Goal: Task Accomplishment & Management: Manage account settings

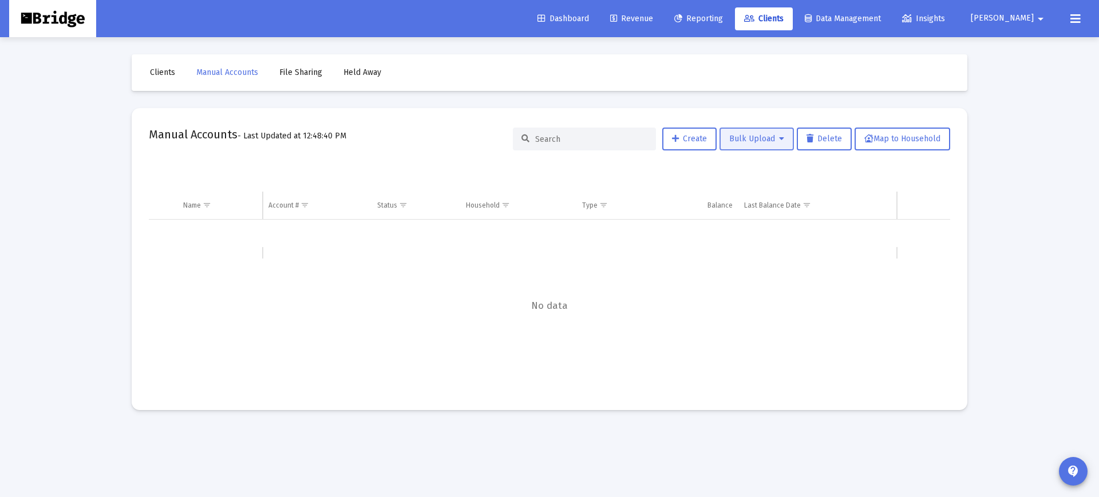
click at [749, 137] on span "Bulk Upload" at bounding box center [756, 139] width 55 height 10
click at [757, 171] on button "Create Manual Accounts" at bounding box center [770, 168] width 109 height 27
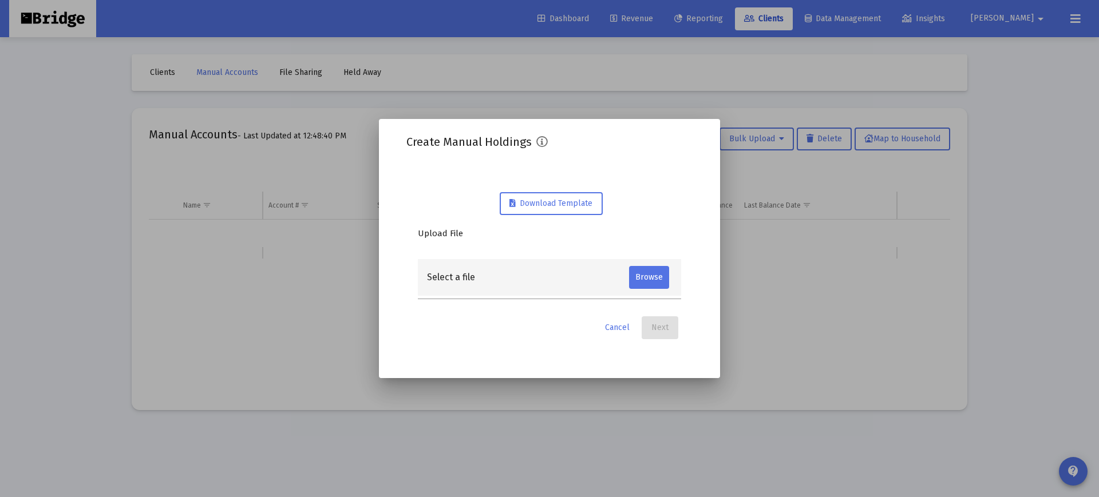
click at [645, 278] on input "file" at bounding box center [650, 282] width 43 height 23
type input "C:\fakepath\accounts.csv"
type input "accounts.csv"
click at [672, 321] on button "Next" at bounding box center [660, 327] width 37 height 23
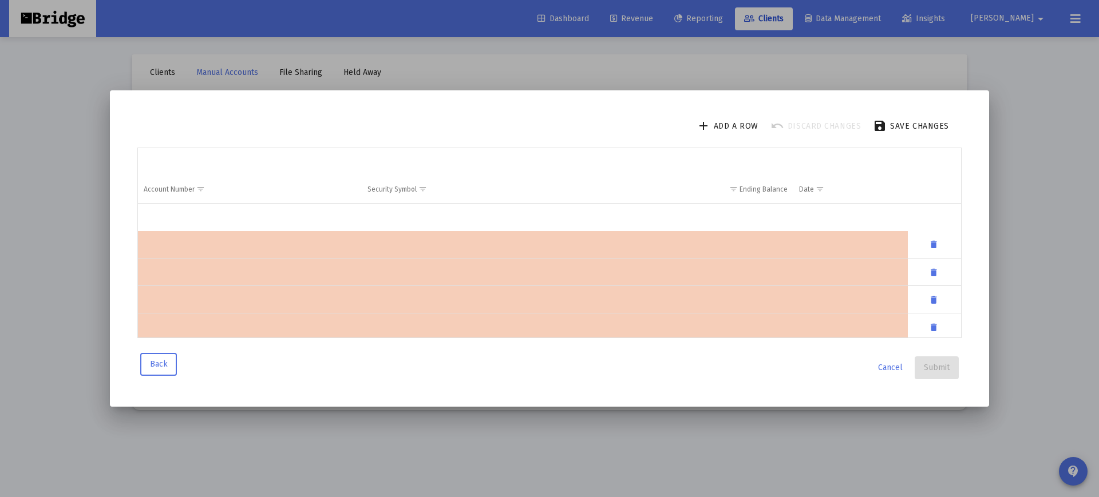
click at [352, 250] on td "Data grid" at bounding box center [250, 244] width 224 height 27
click at [460, 252] on td "Data grid" at bounding box center [471, 250] width 219 height 39
click at [280, 251] on td "Data grid" at bounding box center [250, 250] width 224 height 39
drag, startPoint x: 421, startPoint y: 251, endPoint x: 608, endPoint y: 251, distance: 187.7
click at [434, 250] on td "Data grid" at bounding box center [471, 250] width 219 height 39
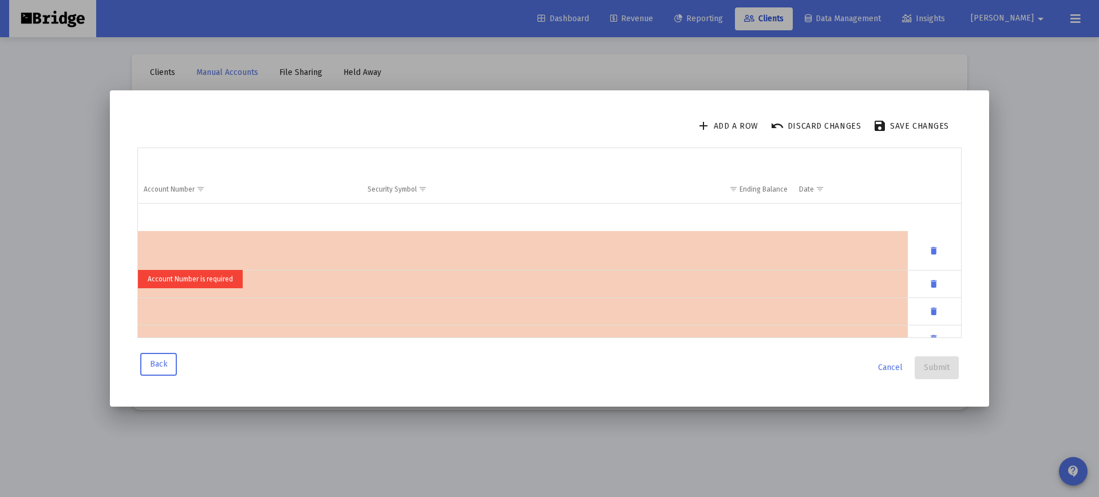
click at [750, 252] on td "Data grid" at bounding box center [687, 250] width 212 height 39
click at [153, 364] on span "Back" at bounding box center [159, 364] width 18 height 10
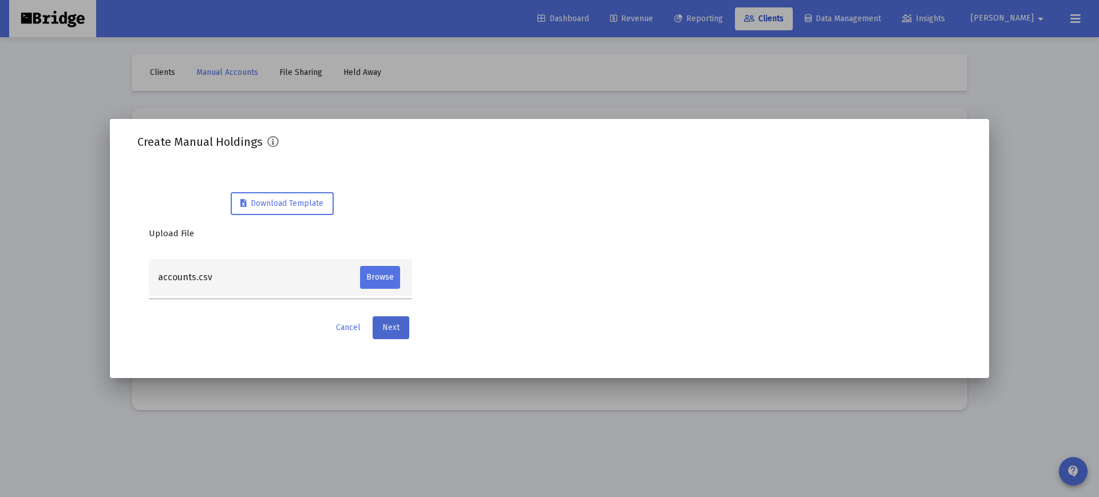
click at [394, 288] on input "file" at bounding box center [381, 282] width 43 height 23
type input "C:\fakepath\accounts.csv"
click at [382, 331] on span "Next" at bounding box center [390, 328] width 17 height 10
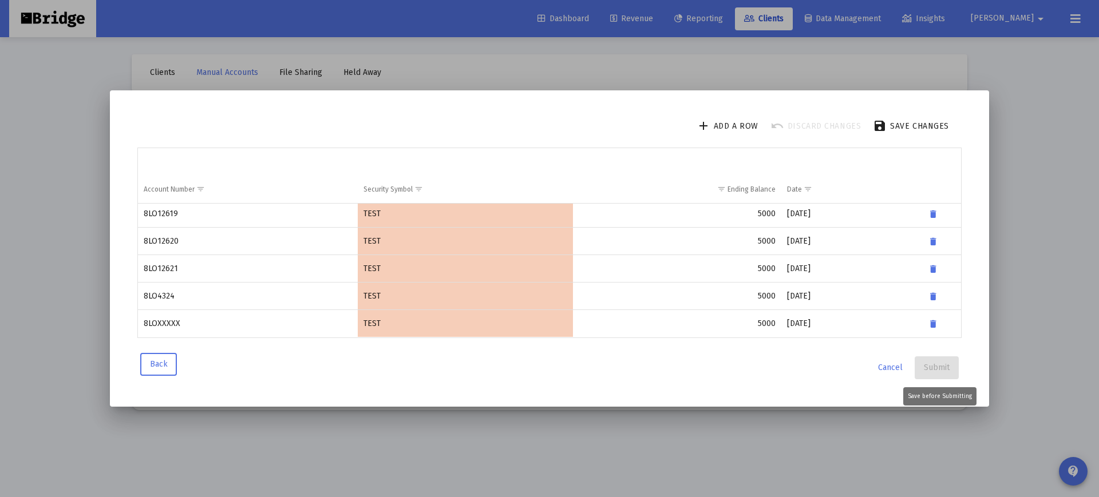
scroll to position [4866, 0]
click at [370, 244] on td "TEST" at bounding box center [465, 241] width 215 height 27
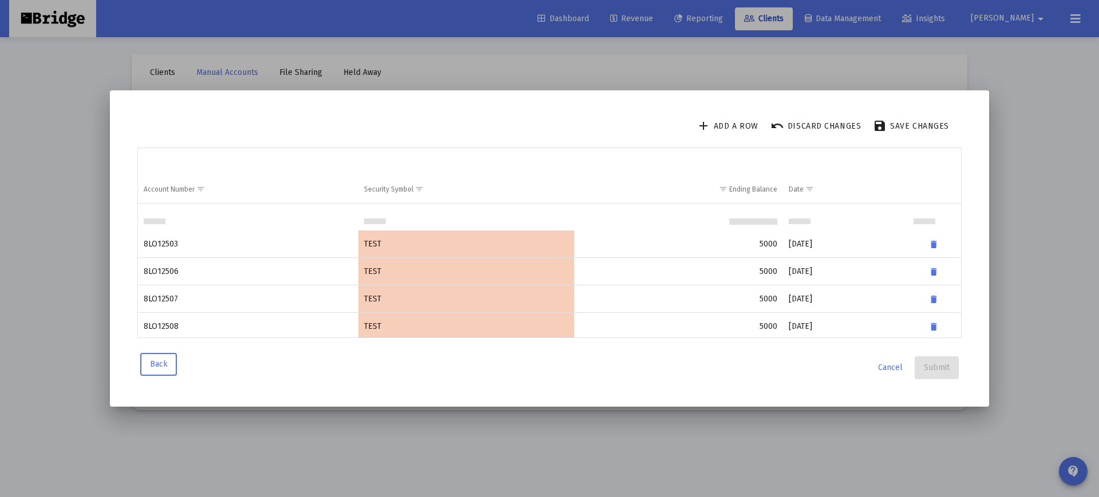
scroll to position [2308, 0]
drag, startPoint x: 164, startPoint y: 369, endPoint x: 254, endPoint y: 337, distance: 95.7
click at [164, 369] on span "Back" at bounding box center [159, 364] width 18 height 10
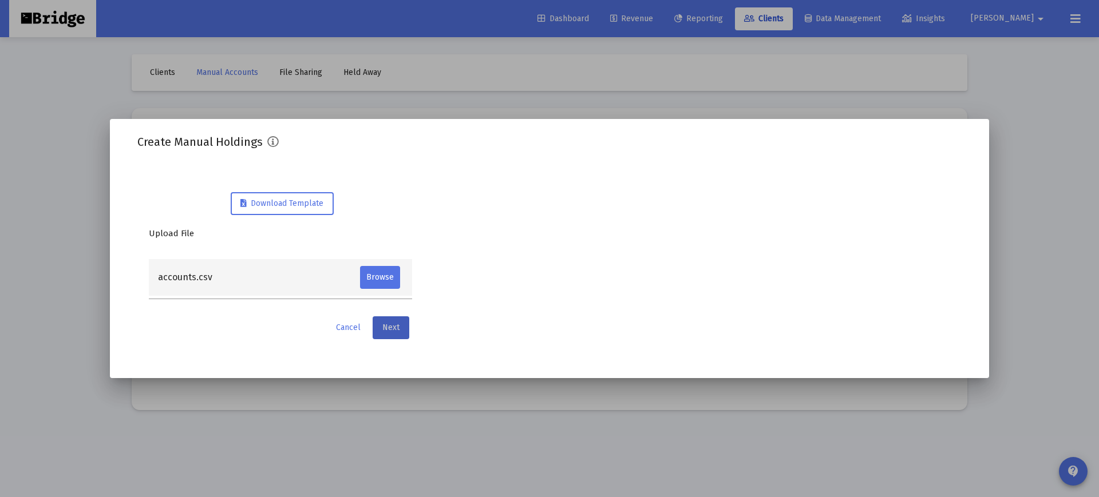
click at [397, 284] on input "file" at bounding box center [381, 282] width 43 height 23
type input "C:\fakepath\accounts.csv"
click at [395, 331] on span "Next" at bounding box center [390, 328] width 17 height 10
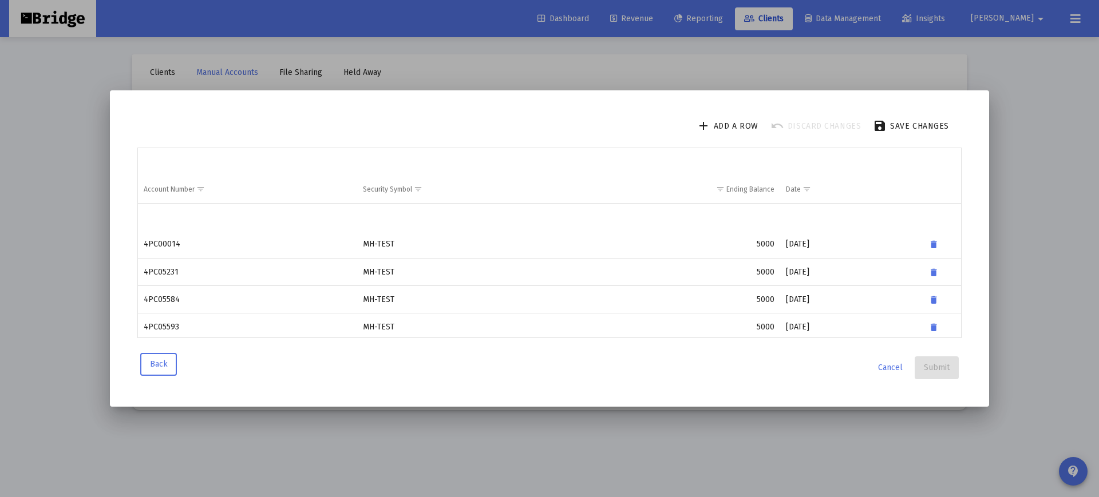
scroll to position [0, 0]
click at [908, 128] on span "Save changes" at bounding box center [919, 126] width 59 height 10
click at [935, 369] on span "Submit" at bounding box center [937, 368] width 26 height 10
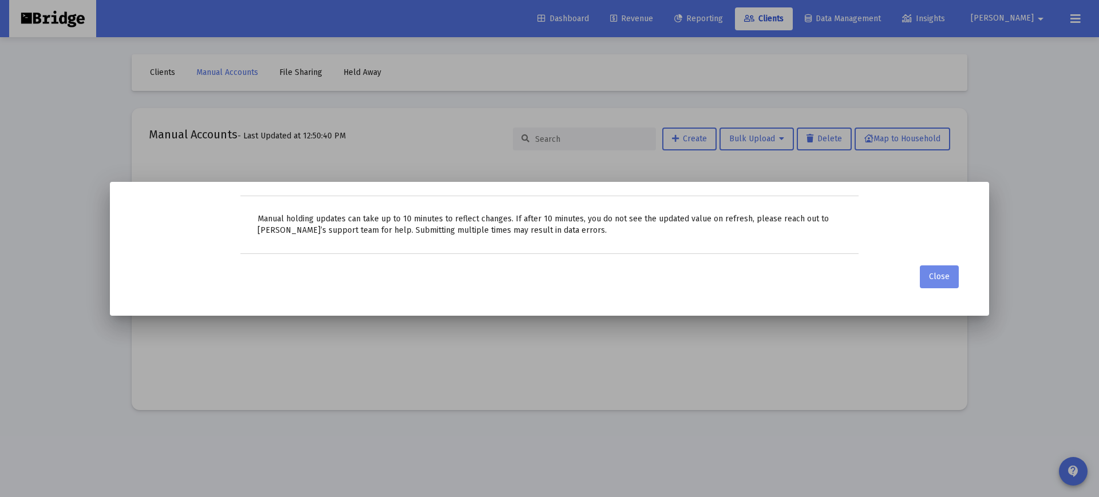
click at [936, 278] on span "Close" at bounding box center [939, 277] width 21 height 10
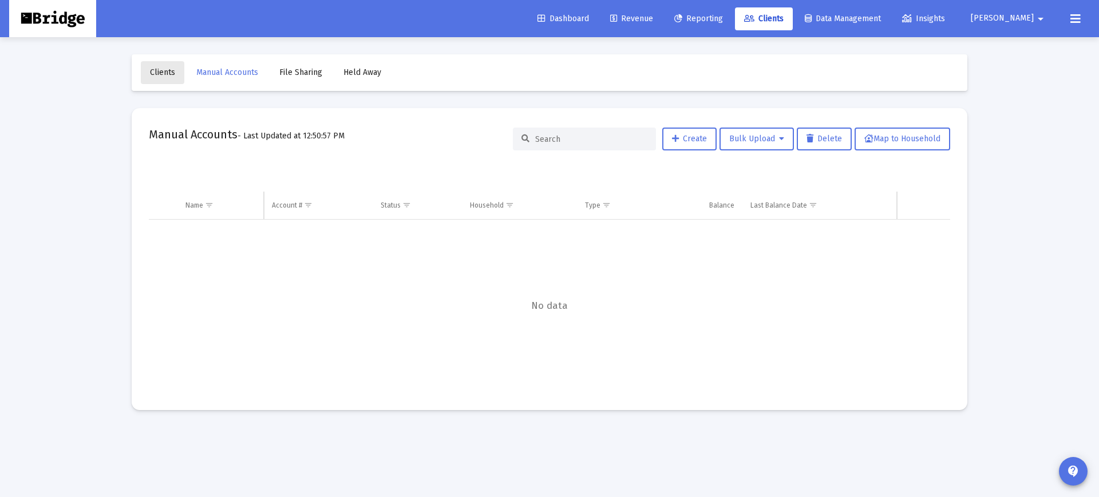
click at [168, 70] on span "Clients" at bounding box center [162, 73] width 25 height 10
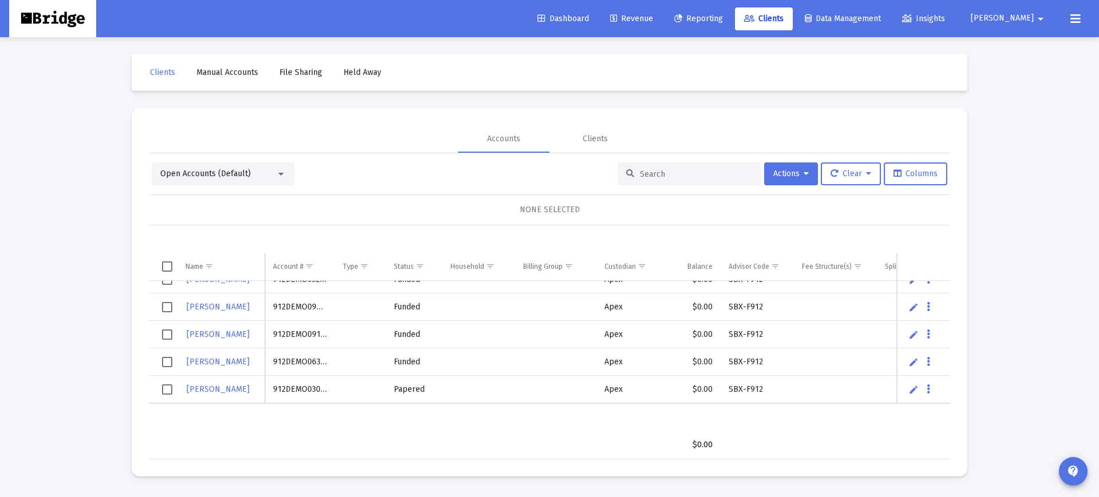
scroll to position [180, 0]
click at [242, 79] on link "Manual Accounts" at bounding box center [227, 72] width 80 height 23
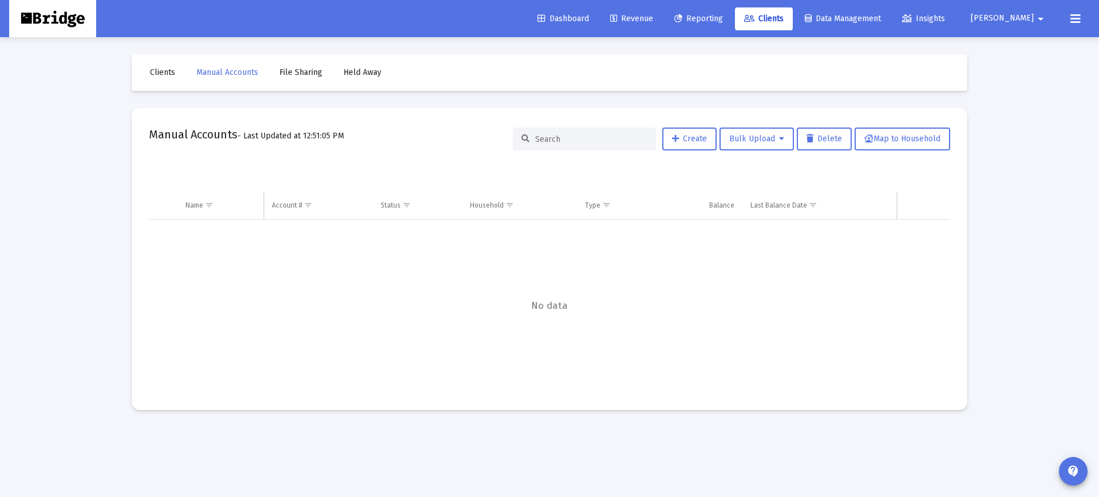
drag, startPoint x: 304, startPoint y: 79, endPoint x: 314, endPoint y: 79, distance: 9.2
click at [304, 79] on link "File Sharing" at bounding box center [300, 72] width 61 height 23
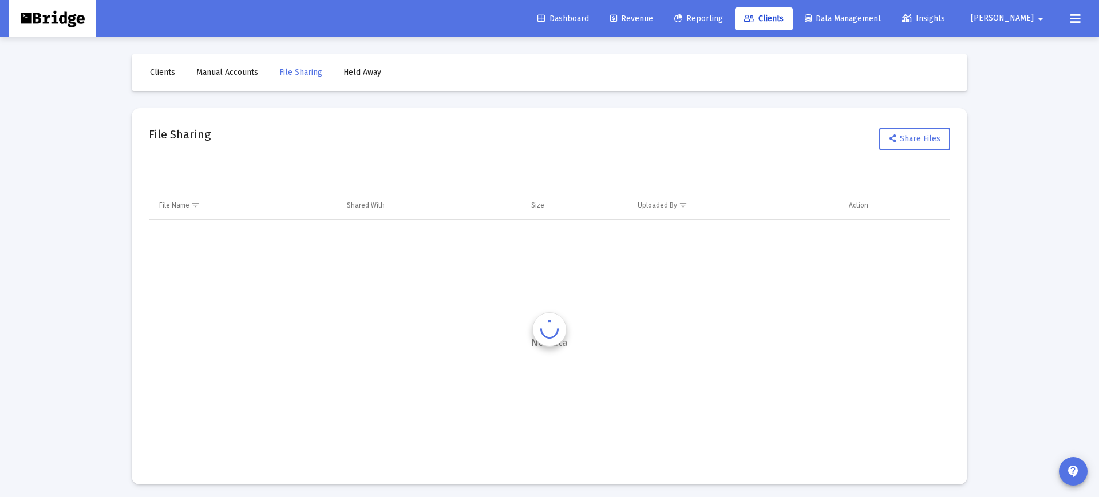
scroll to position [2, 1]
click at [364, 76] on link "Held Away" at bounding box center [362, 71] width 56 height 23
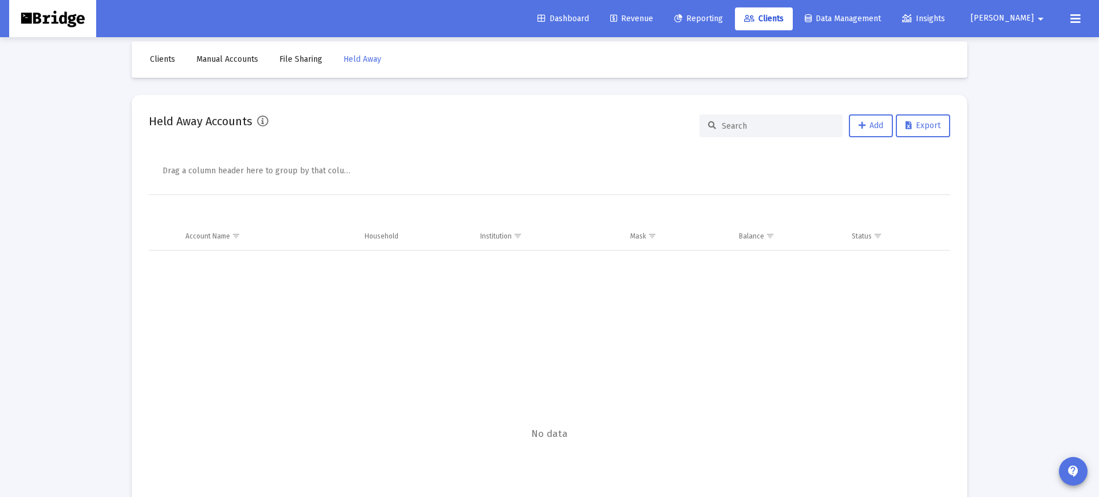
scroll to position [13, 1]
click at [228, 68] on link "Manual Accounts" at bounding box center [227, 59] width 80 height 23
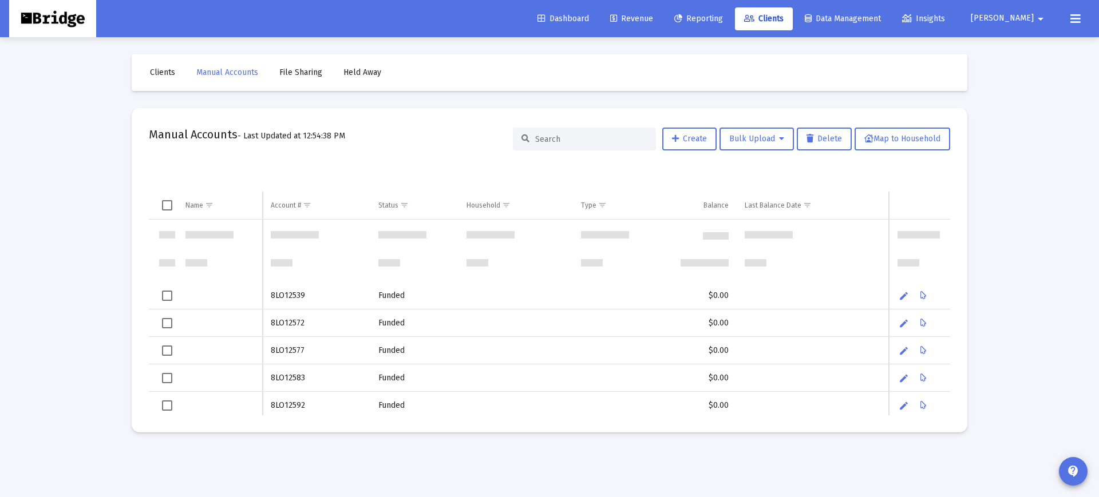
scroll to position [1800, 0]
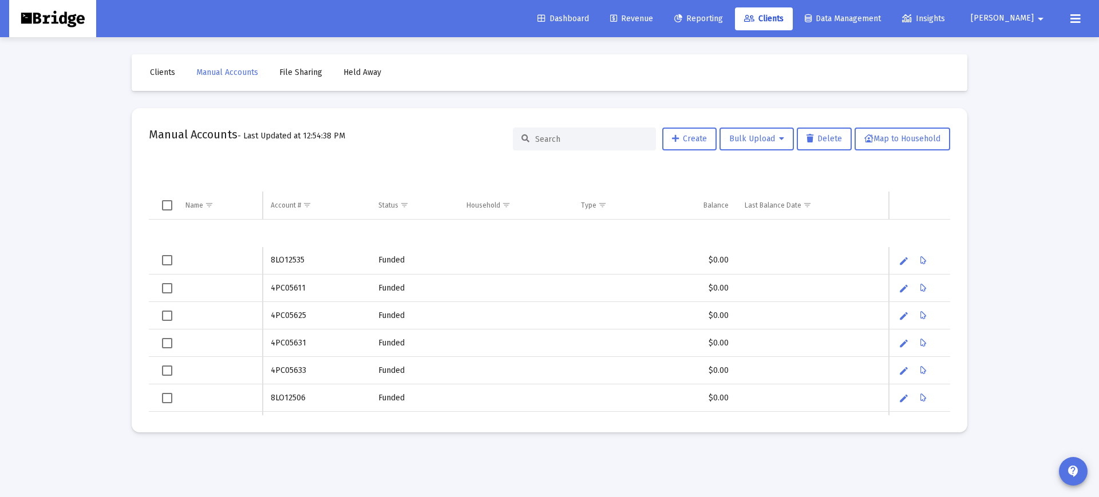
click at [287, 319] on td "4PC05625" at bounding box center [317, 315] width 108 height 27
click at [173, 316] on td "Data grid" at bounding box center [163, 315] width 29 height 27
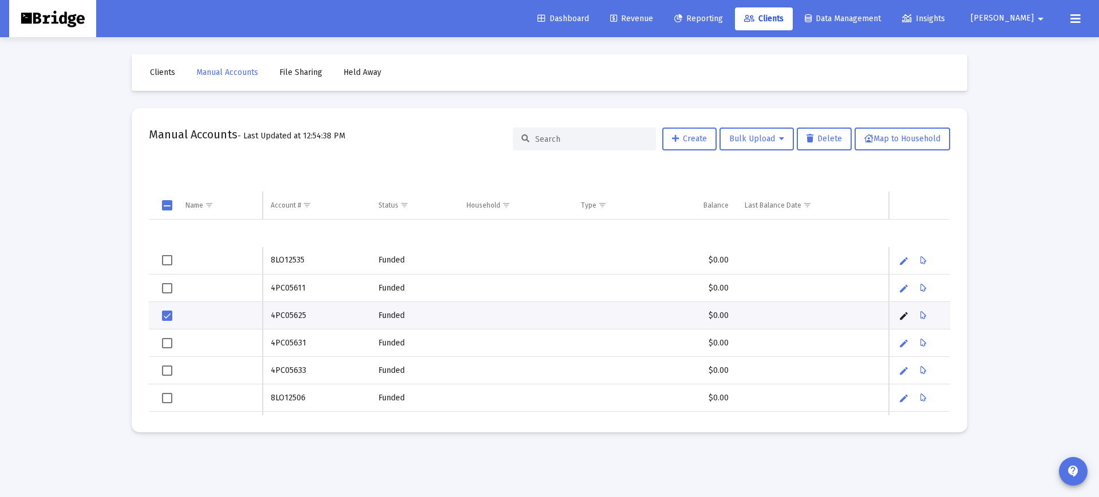
click at [164, 317] on span "Select row" at bounding box center [167, 316] width 10 height 10
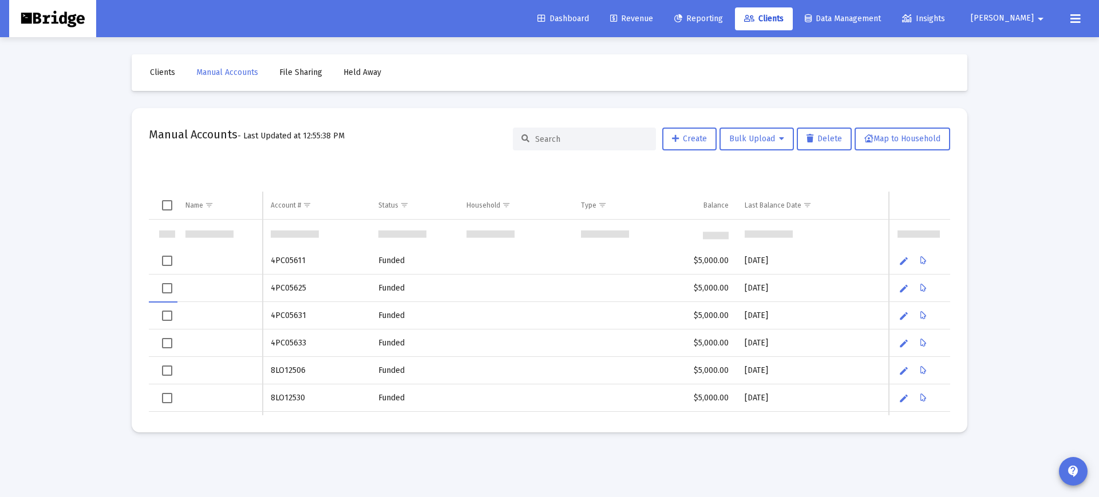
click at [161, 72] on span "Clients" at bounding box center [162, 73] width 25 height 10
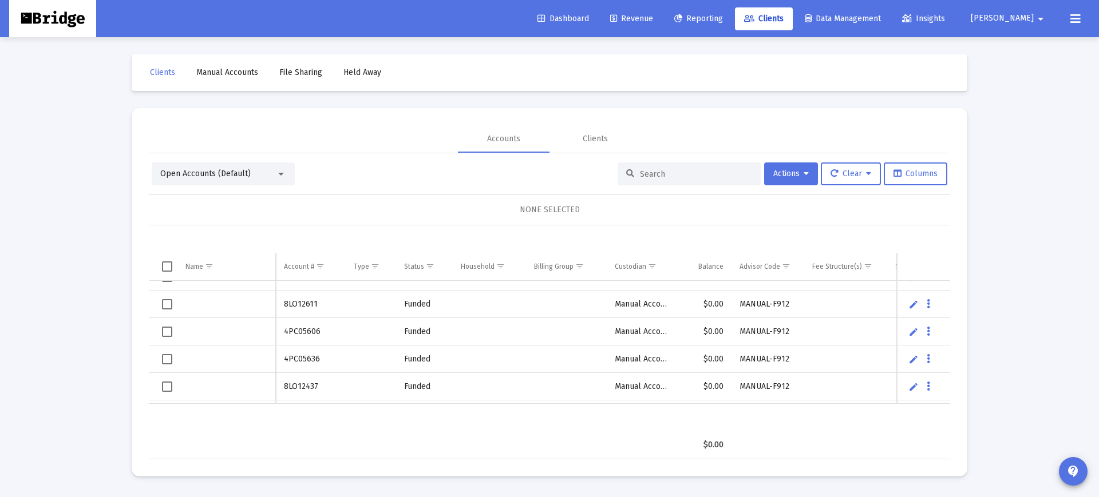
scroll to position [3618, 0]
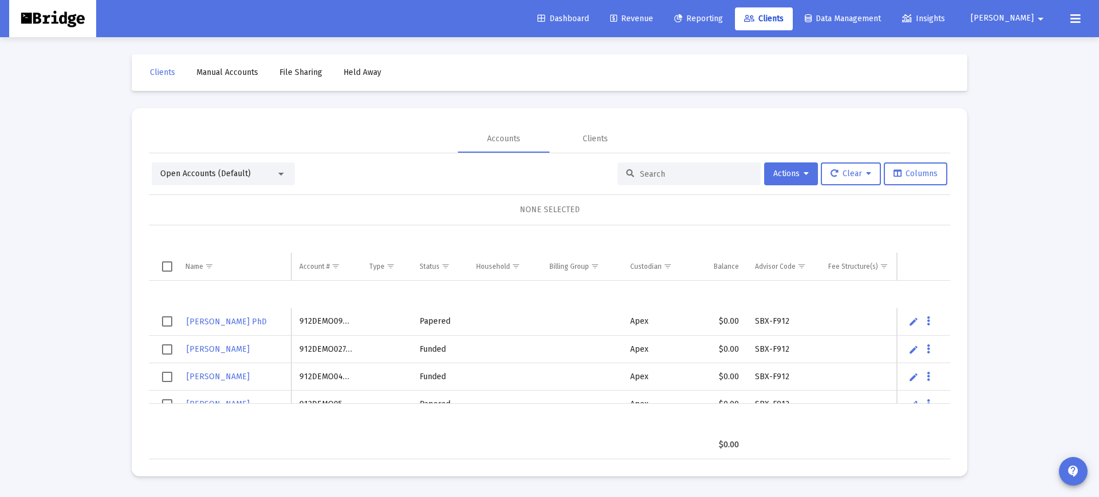
click at [374, 190] on div "Open Accounts (Default) Actions Clear Columns NONE SELECTED Name Name Account #…" at bounding box center [549, 311] width 801 height 297
click at [1030, 18] on span "[PERSON_NAME]" at bounding box center [1002, 19] width 63 height 10
click at [1037, 49] on span "Settings" at bounding box center [1038, 48] width 34 height 27
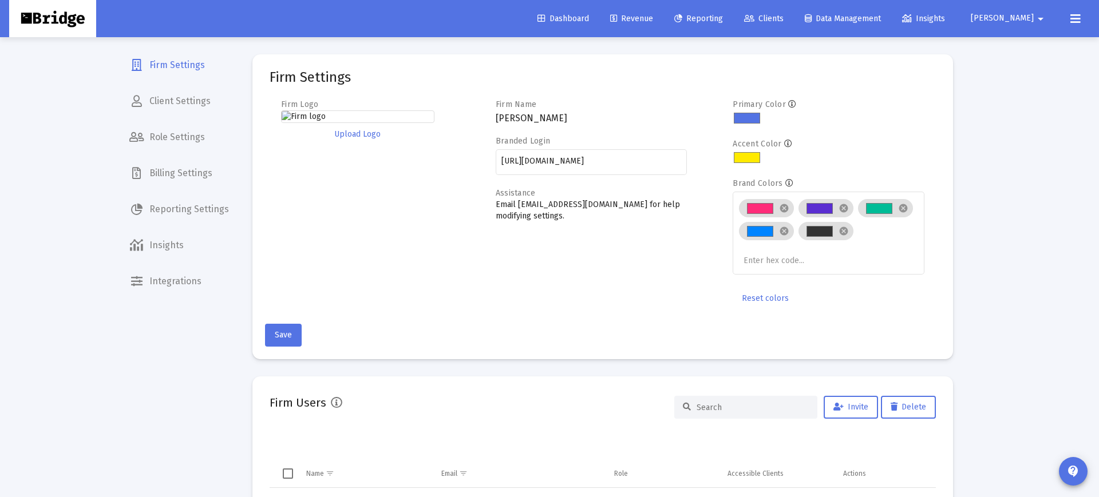
click at [183, 286] on span "Integrations" at bounding box center [179, 281] width 118 height 27
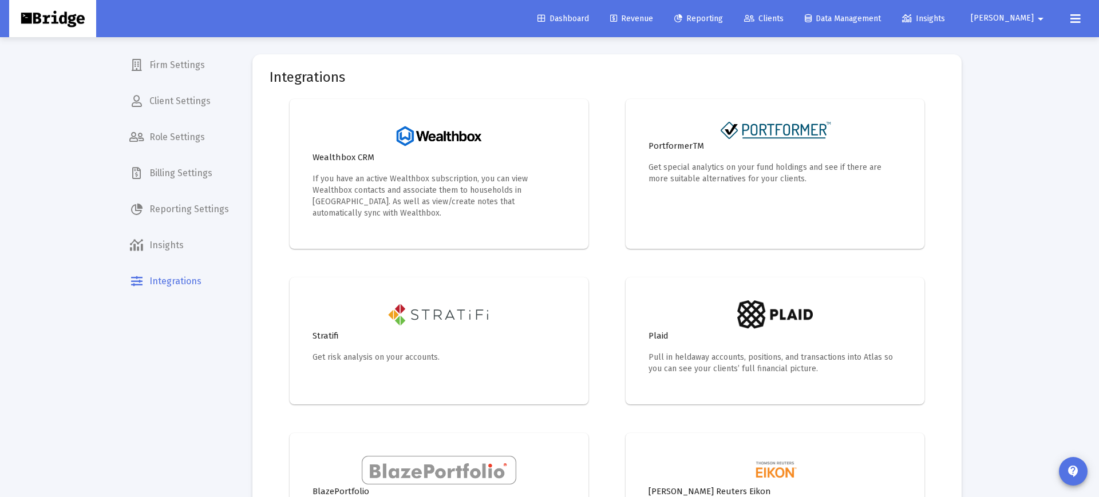
click at [188, 125] on span "Role Settings" at bounding box center [179, 137] width 118 height 27
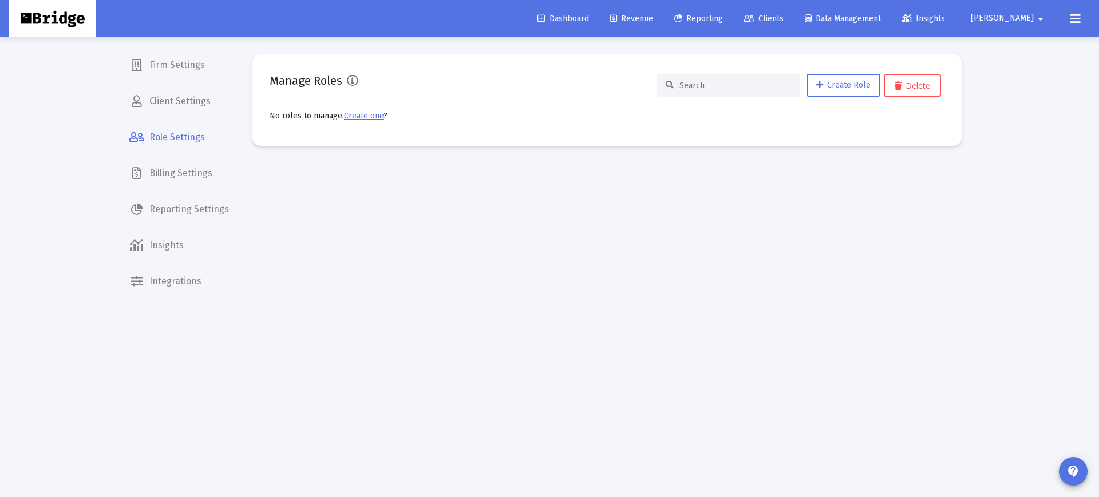
click at [189, 102] on span "Client Settings" at bounding box center [179, 101] width 118 height 27
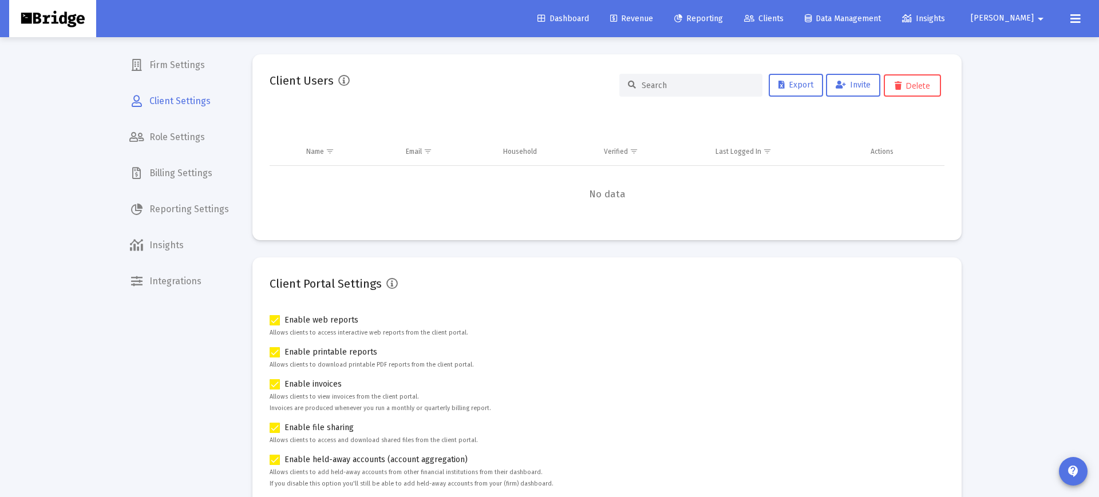
click at [185, 80] on mat-nav-list "Firm Settings Client Settings Role Settings Billing Settings Reporting Settings…" at bounding box center [179, 147] width 118 height 295
click at [180, 75] on span "Firm Settings" at bounding box center [179, 65] width 118 height 27
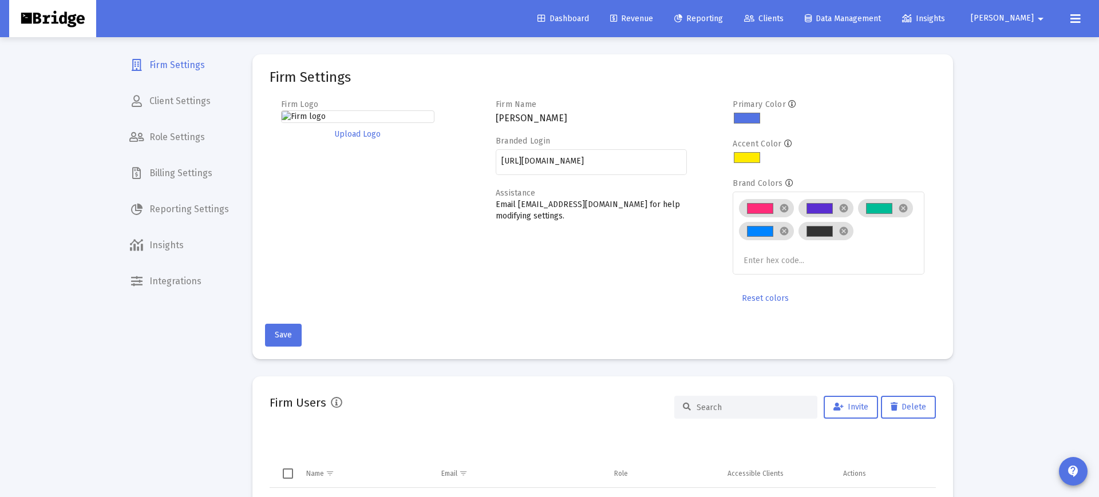
click at [187, 110] on span "Client Settings" at bounding box center [179, 101] width 118 height 27
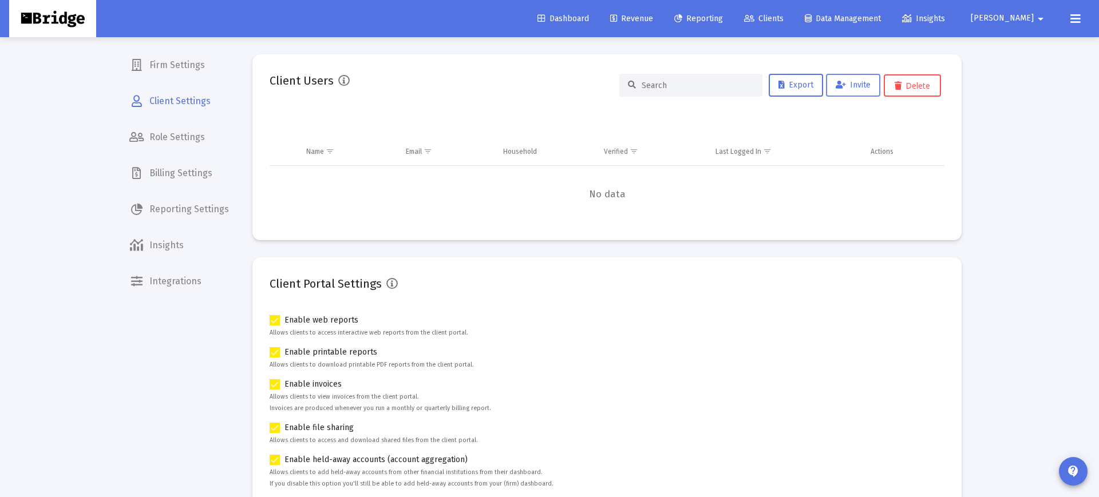
click at [861, 85] on span "Invite" at bounding box center [853, 85] width 35 height 10
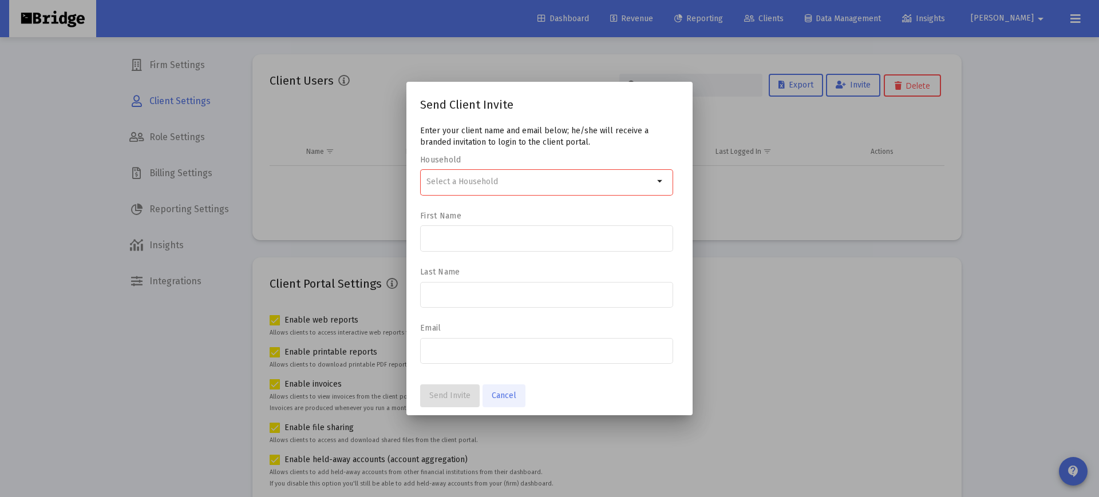
click at [508, 400] on span "Cancel" at bounding box center [504, 396] width 25 height 10
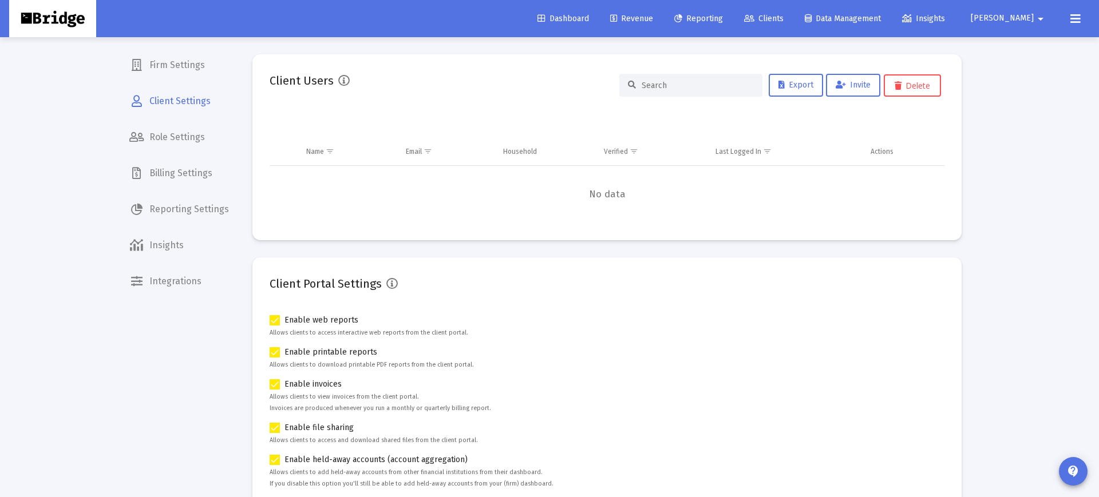
click at [193, 183] on span "Billing Settings" at bounding box center [179, 173] width 118 height 27
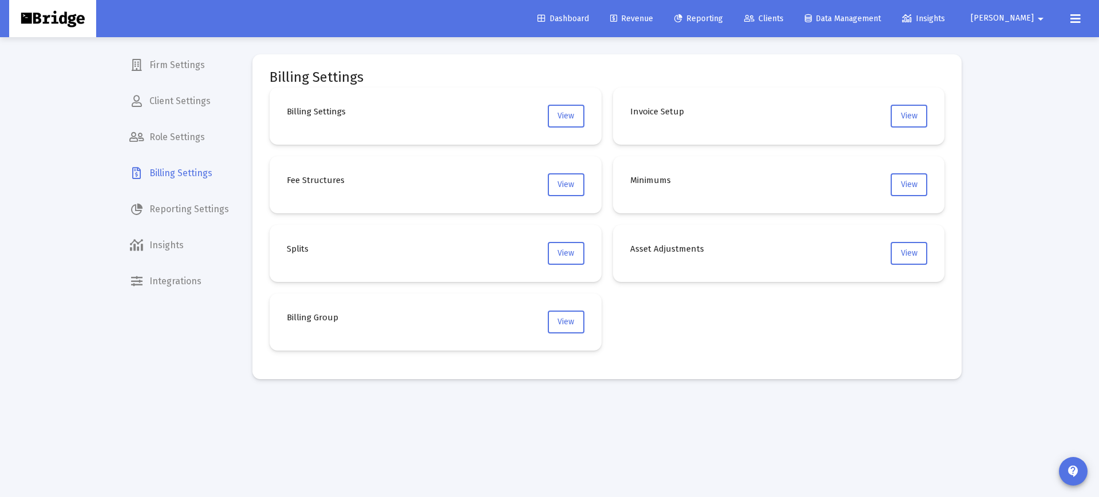
click at [195, 212] on span "Reporting Settings" at bounding box center [179, 209] width 118 height 27
click at [185, 248] on span "Insights" at bounding box center [179, 245] width 118 height 27
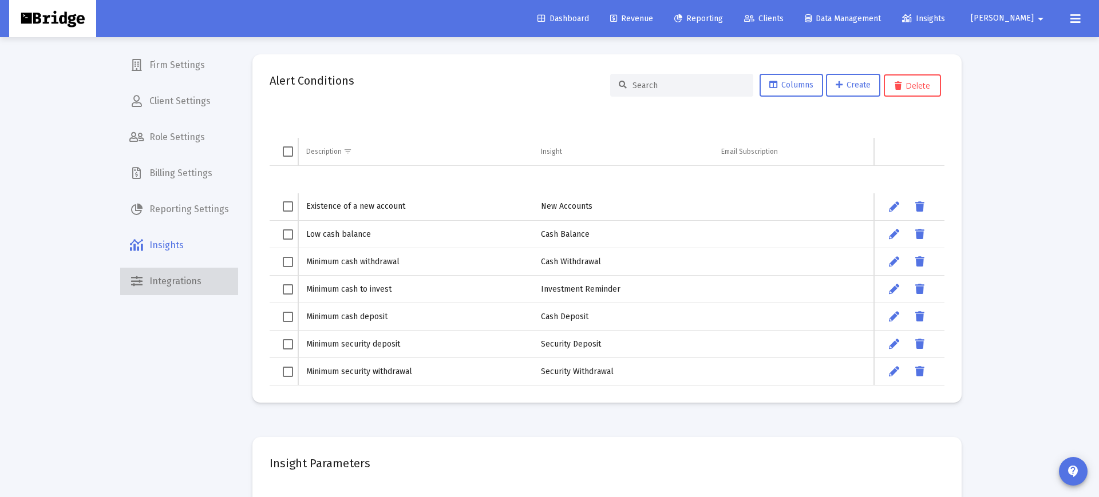
drag, startPoint x: 187, startPoint y: 280, endPoint x: 187, endPoint y: 271, distance: 8.6
click at [188, 280] on span "Integrations" at bounding box center [179, 281] width 118 height 27
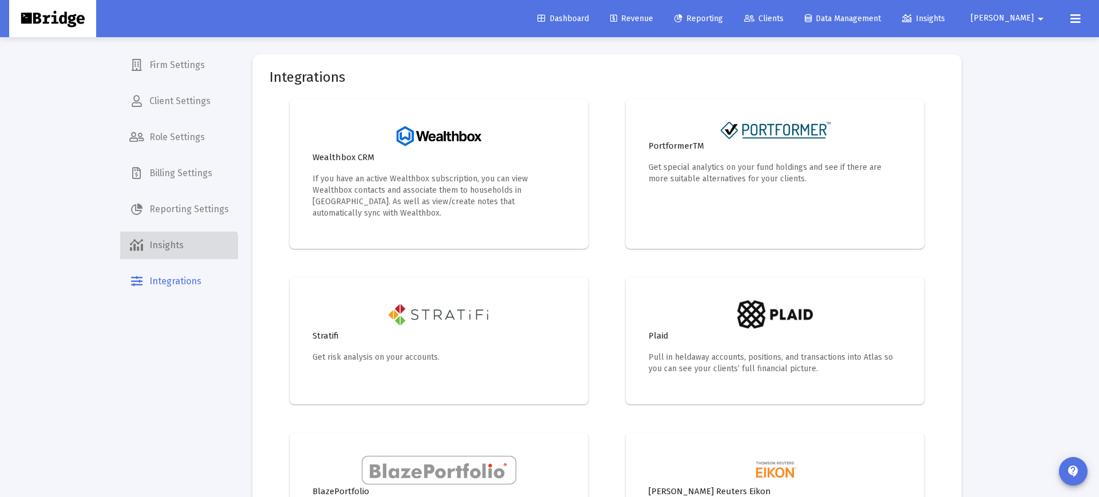
drag, startPoint x: 179, startPoint y: 248, endPoint x: 185, endPoint y: 232, distance: 17.7
click at [179, 248] on span "Insights" at bounding box center [179, 245] width 118 height 27
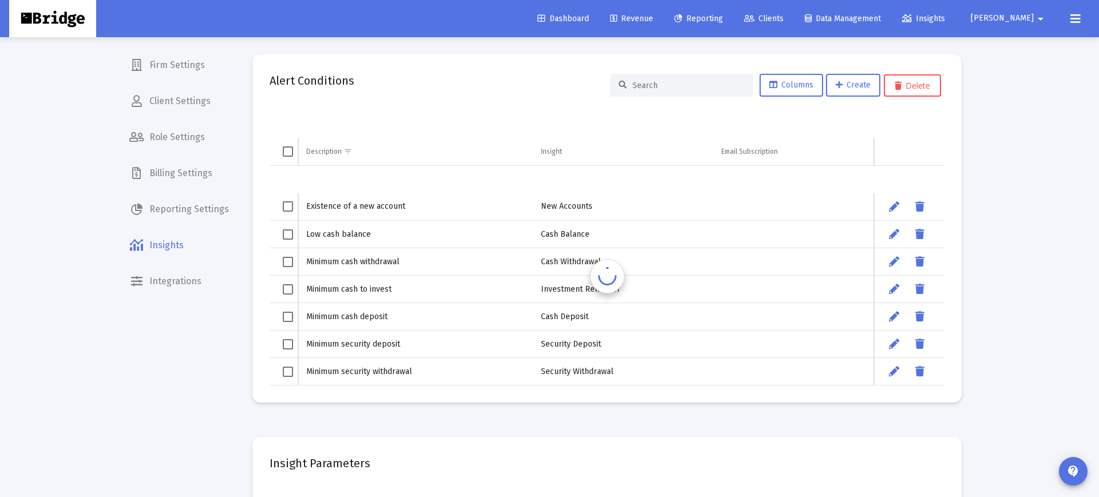
click at [184, 223] on mat-nav-list "Firm Settings Client Settings Role Settings Billing Settings Reporting Settings…" at bounding box center [179, 147] width 118 height 295
click at [1035, 23] on mat-icon "arrow_drop_down" at bounding box center [1041, 18] width 14 height 23
click at [1070, 25] on div at bounding box center [549, 248] width 1099 height 497
click at [1077, 22] on icon at bounding box center [1075, 19] width 10 height 14
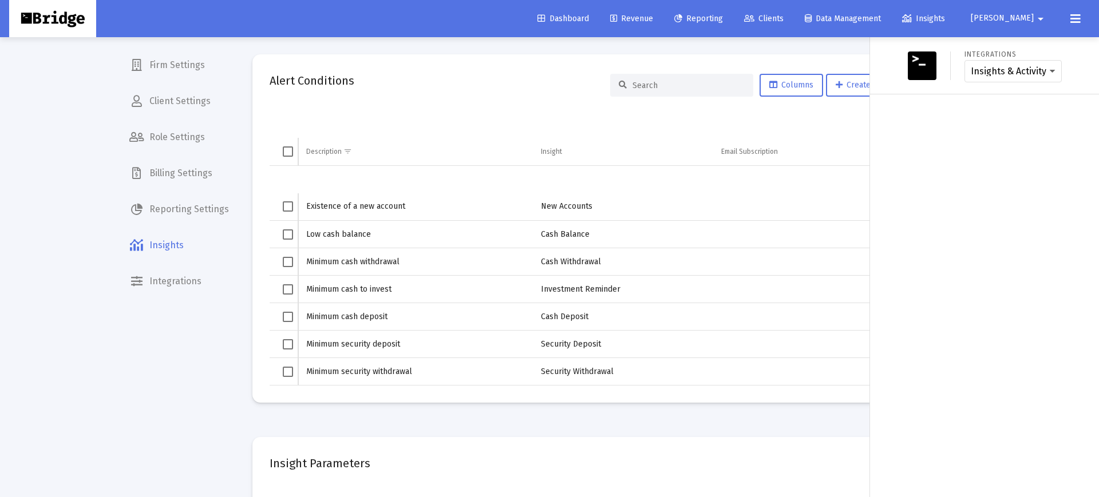
drag, startPoint x: 1078, startPoint y: 22, endPoint x: 1042, endPoint y: 21, distance: 35.5
click at [1078, 22] on icon at bounding box center [1075, 19] width 10 height 14
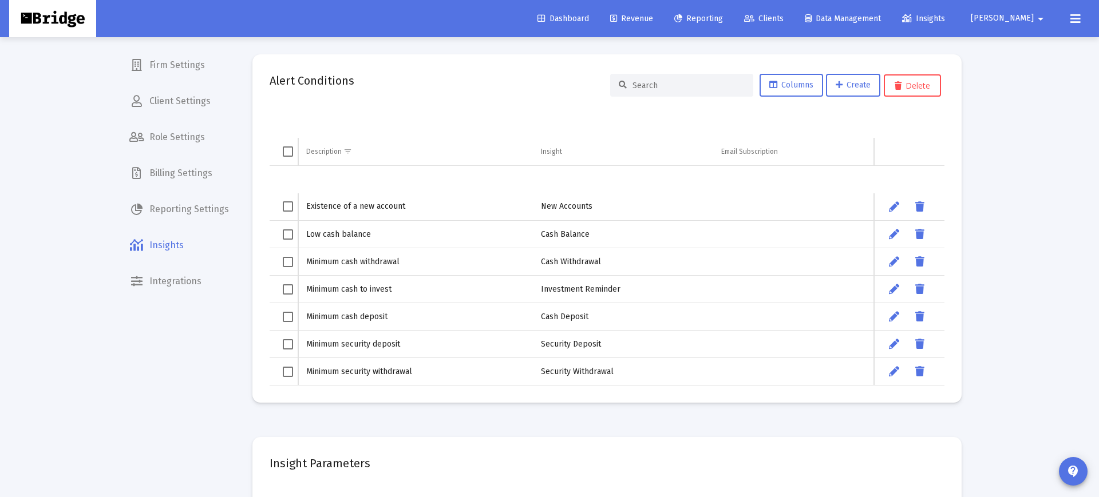
click at [870, 22] on span "Data Management" at bounding box center [843, 19] width 76 height 10
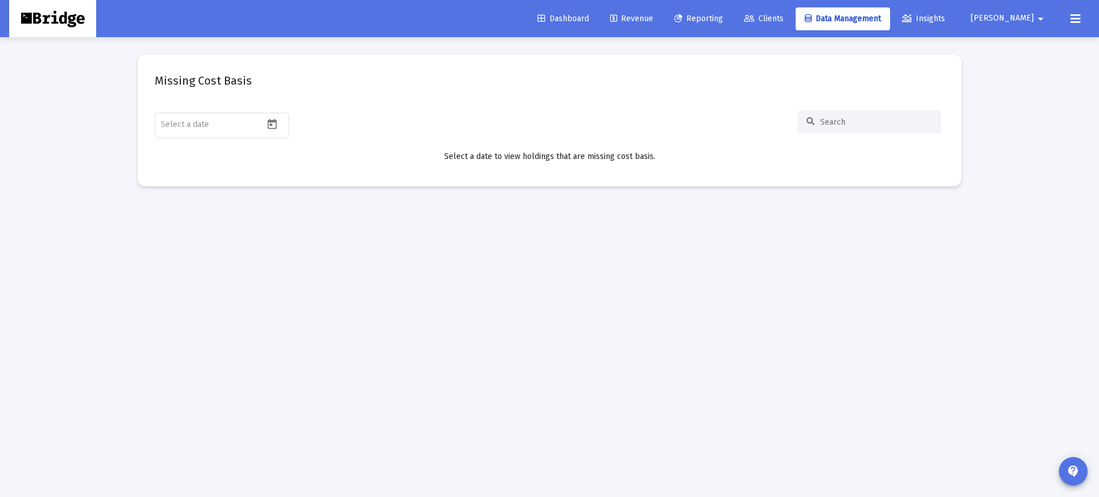
click at [1027, 21] on span "[PERSON_NAME]" at bounding box center [1002, 19] width 63 height 10
click at [1031, 47] on span "Settings" at bounding box center [1038, 48] width 34 height 27
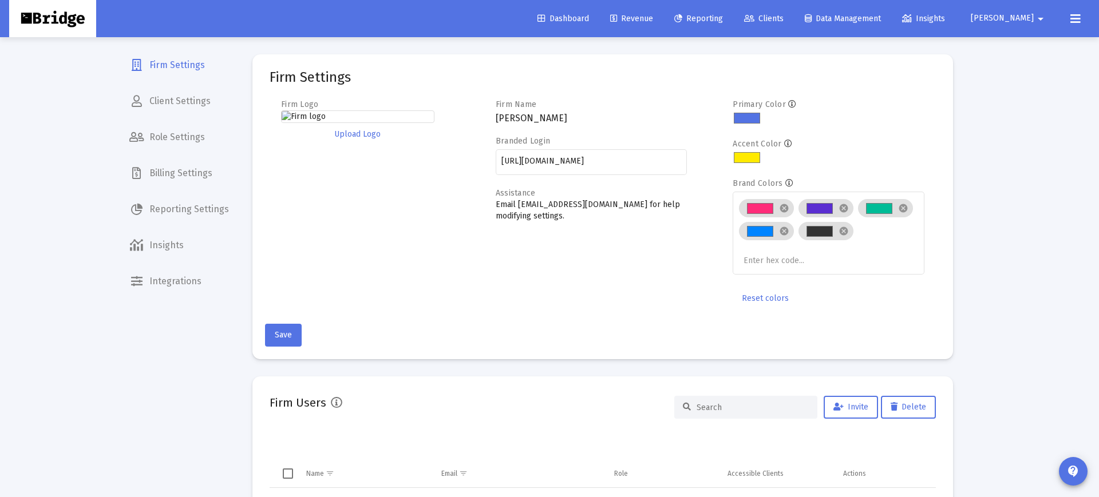
scroll to position [-1, 0]
click at [171, 104] on span "Client Settings" at bounding box center [179, 101] width 118 height 27
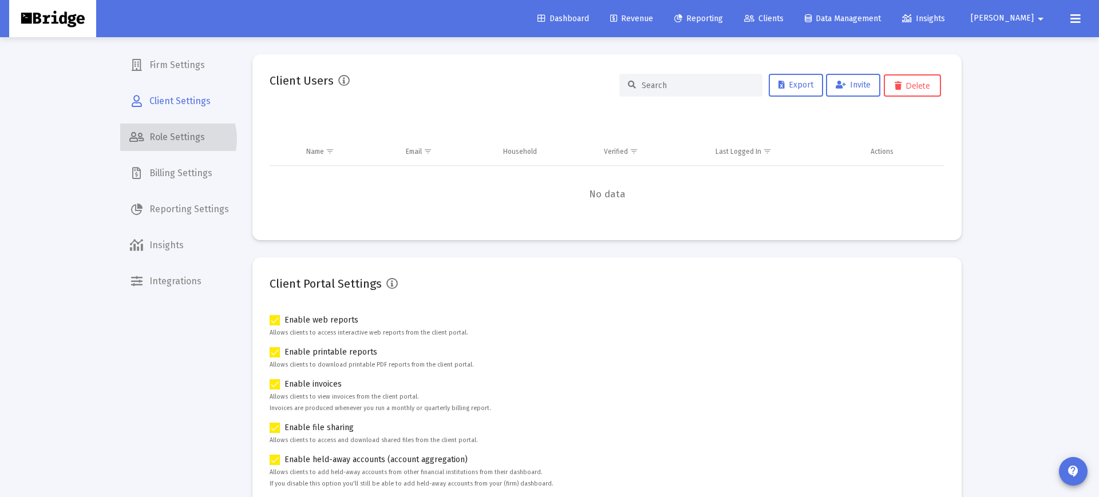
click at [173, 139] on span "Role Settings" at bounding box center [179, 137] width 118 height 27
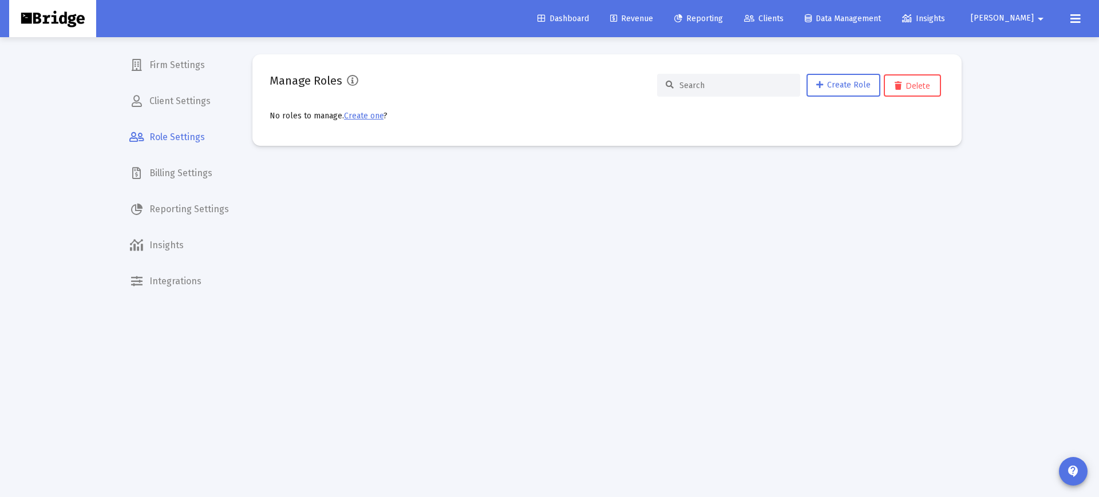
click at [194, 168] on span "Billing Settings" at bounding box center [179, 173] width 118 height 27
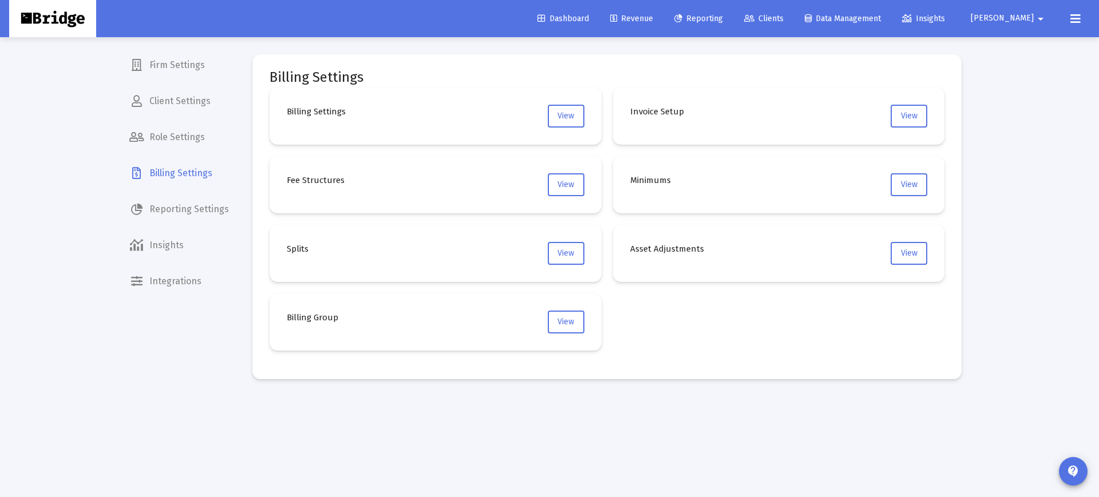
click at [152, 216] on span "Reporting Settings" at bounding box center [179, 209] width 118 height 27
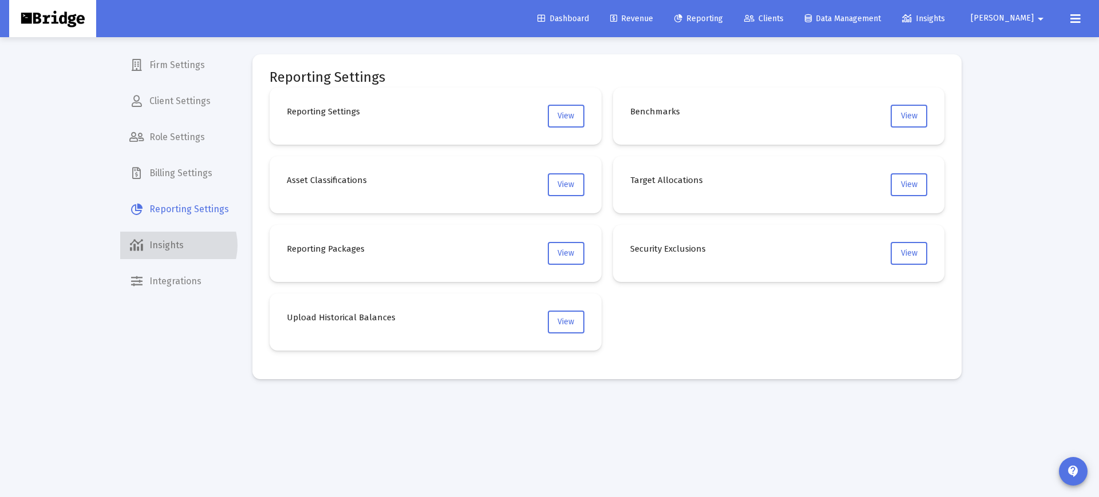
click at [178, 246] on span "Insights" at bounding box center [179, 245] width 118 height 27
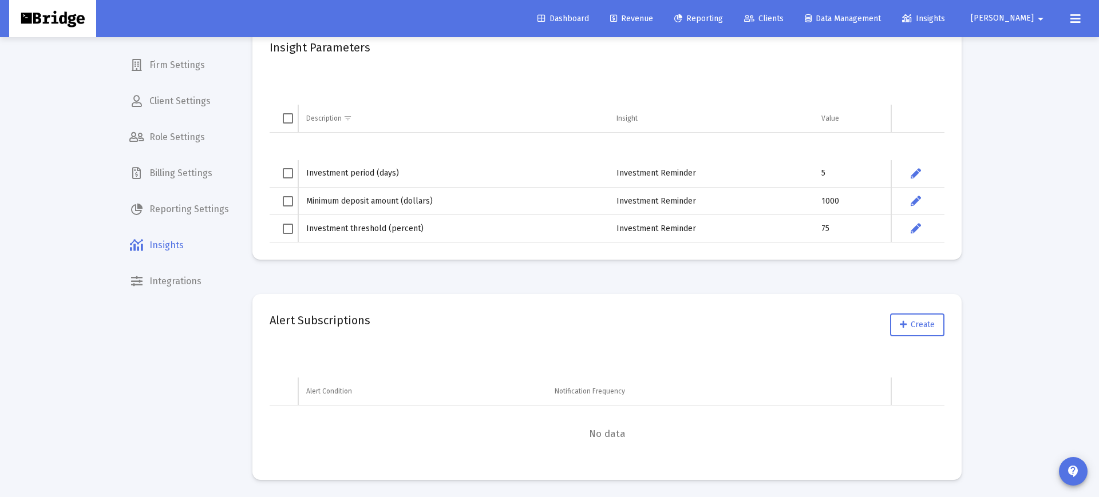
click at [163, 271] on span "Integrations" at bounding box center [179, 281] width 118 height 27
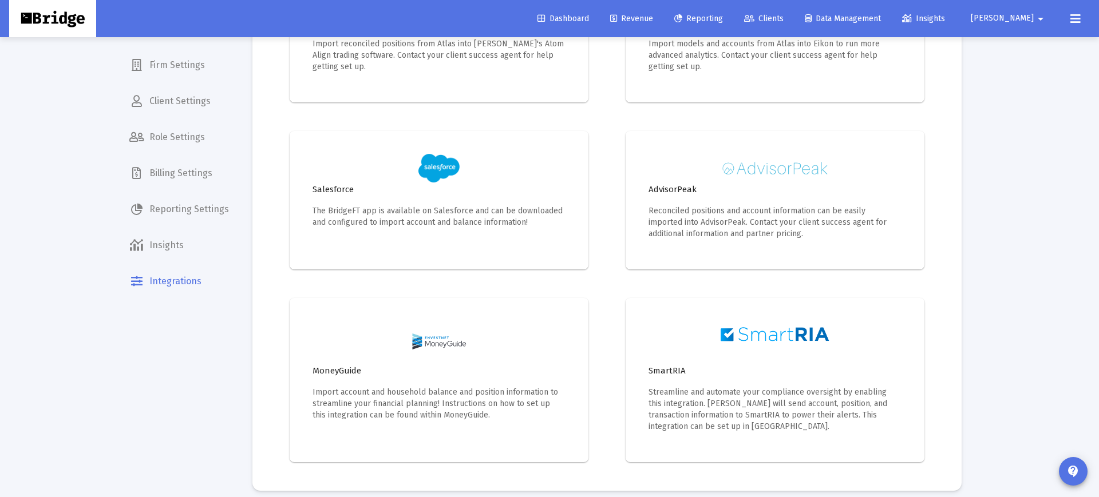
scroll to position [469, 0]
click at [604, 250] on div "Wealthbox CRM If you have an active Wealthbox subscription, you can view Wealth…" at bounding box center [607, 46] width 652 height 833
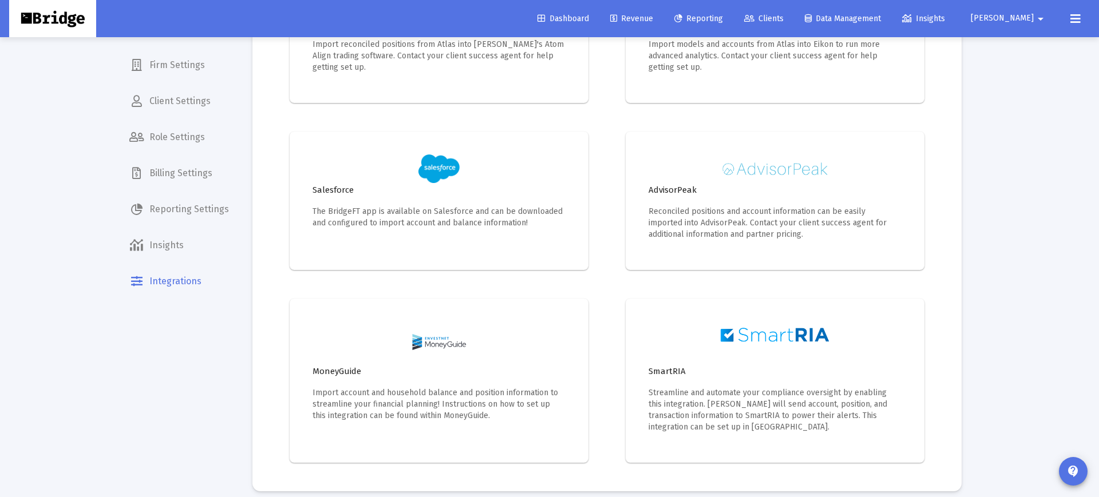
click at [603, 258] on div "Wealthbox CRM If you have an active Wealthbox subscription, you can view Wealth…" at bounding box center [607, 46] width 652 height 833
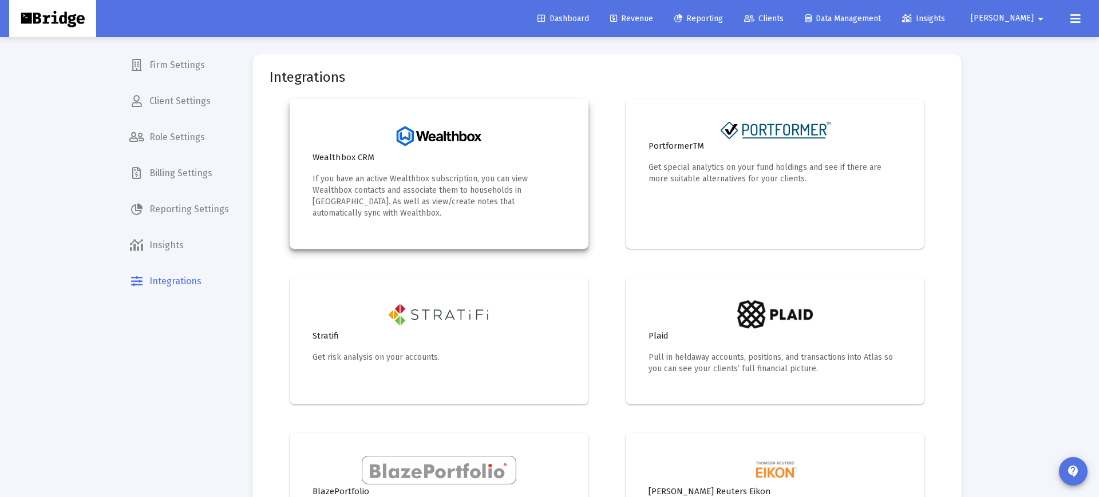
scroll to position [0, 0]
click at [480, 208] on div "Wealthbox CRM If you have an active Wealthbox subscription, you can view Wealth…" at bounding box center [439, 174] width 299 height 150
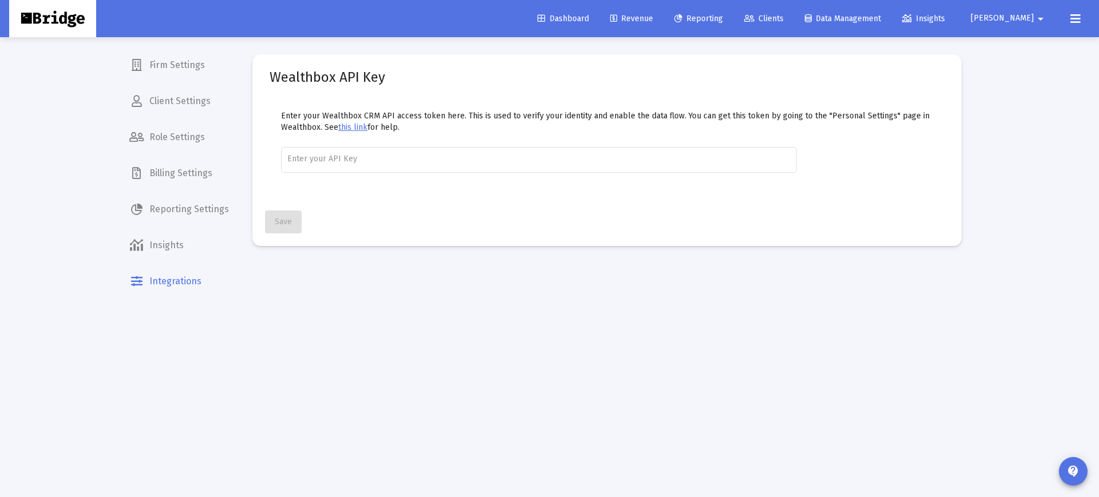
click at [200, 274] on span "Integrations" at bounding box center [179, 281] width 118 height 27
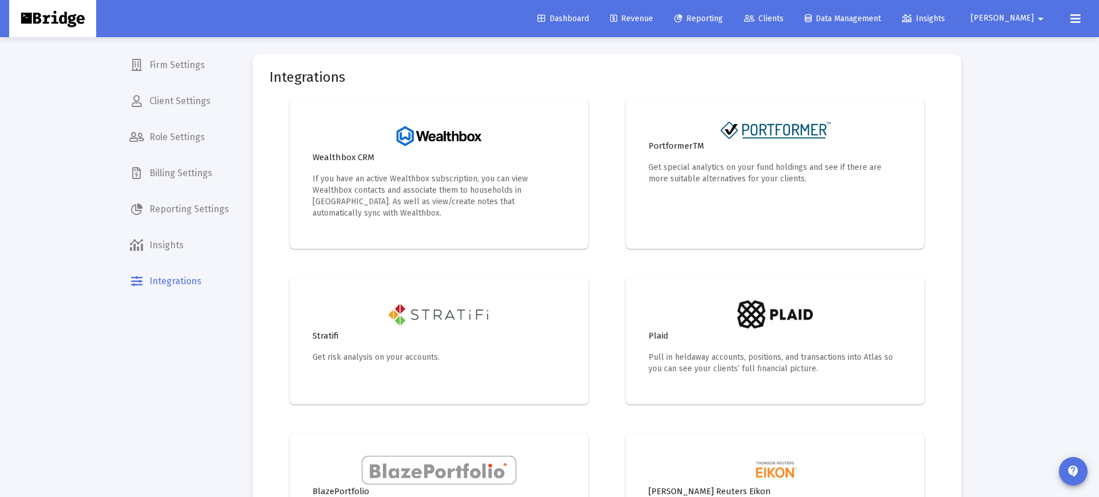
click at [169, 56] on span "Firm Settings" at bounding box center [179, 65] width 118 height 27
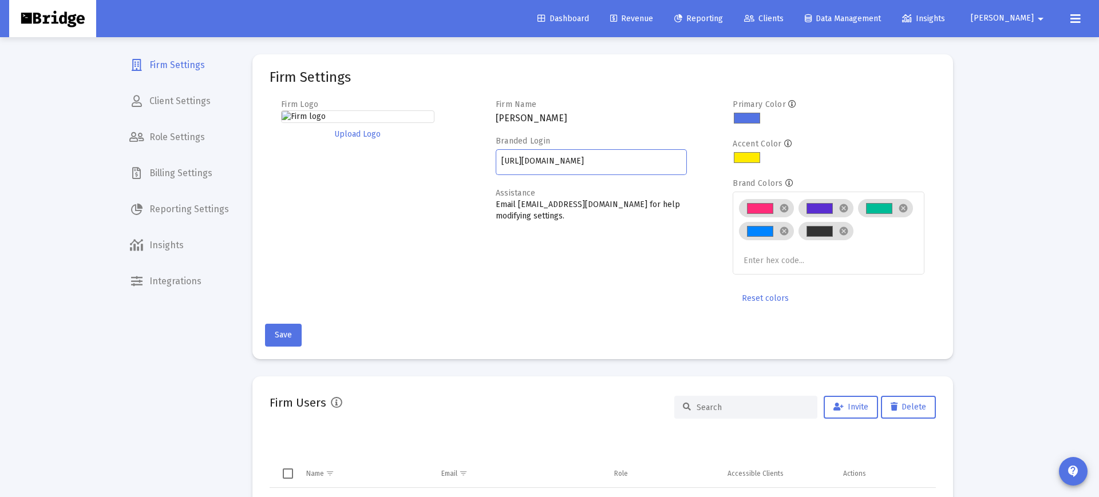
click at [581, 165] on input "[URL][DOMAIN_NAME]" at bounding box center [591, 161] width 180 height 9
click at [609, 166] on input "[URL][DOMAIN_NAME]" at bounding box center [591, 161] width 180 height 9
click at [182, 131] on span "Role Settings" at bounding box center [179, 137] width 118 height 27
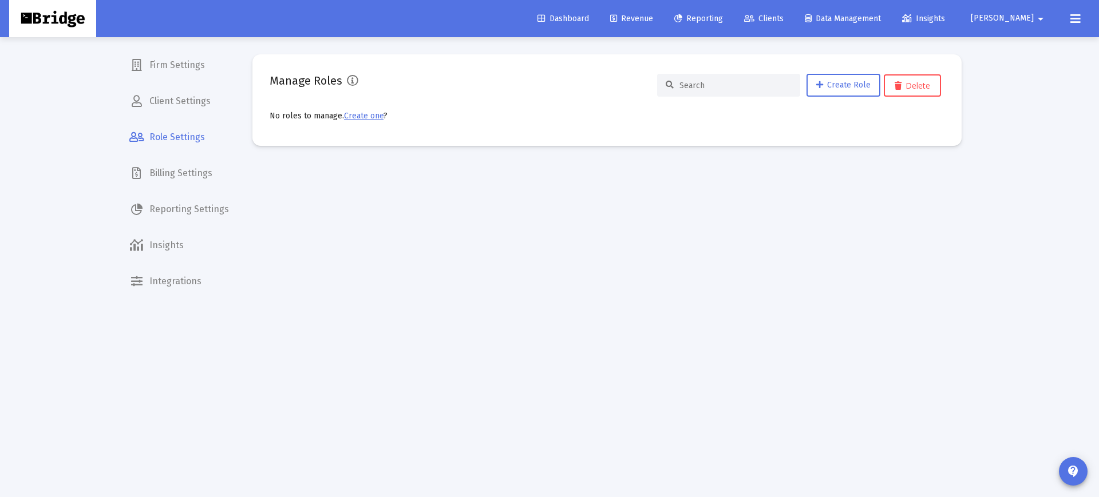
click at [175, 111] on span "Client Settings" at bounding box center [179, 101] width 118 height 27
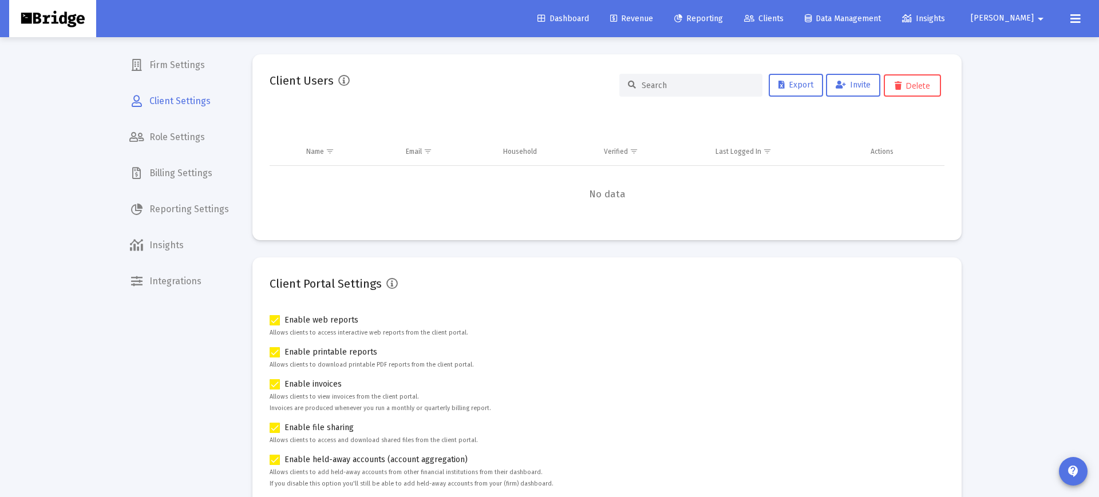
click at [176, 211] on span "Reporting Settings" at bounding box center [179, 209] width 118 height 27
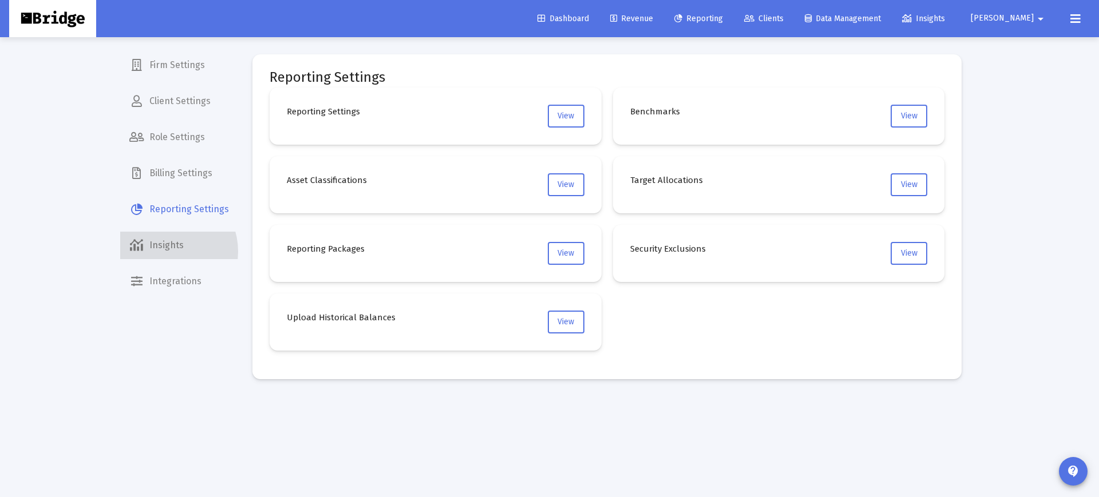
click at [163, 252] on span "Insights" at bounding box center [179, 245] width 118 height 27
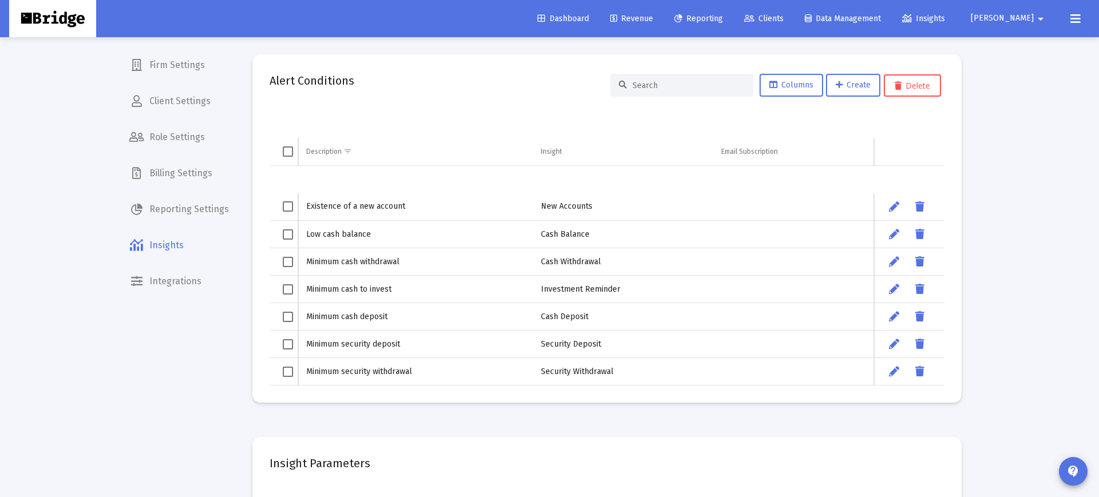
click at [195, 291] on span "Integrations" at bounding box center [179, 281] width 118 height 27
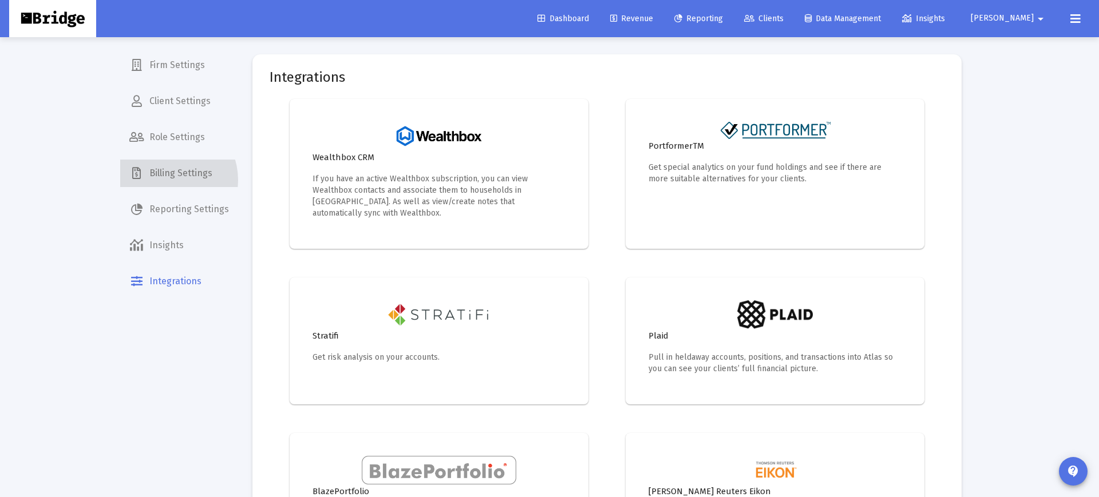
click at [164, 180] on span "Billing Settings" at bounding box center [179, 173] width 118 height 27
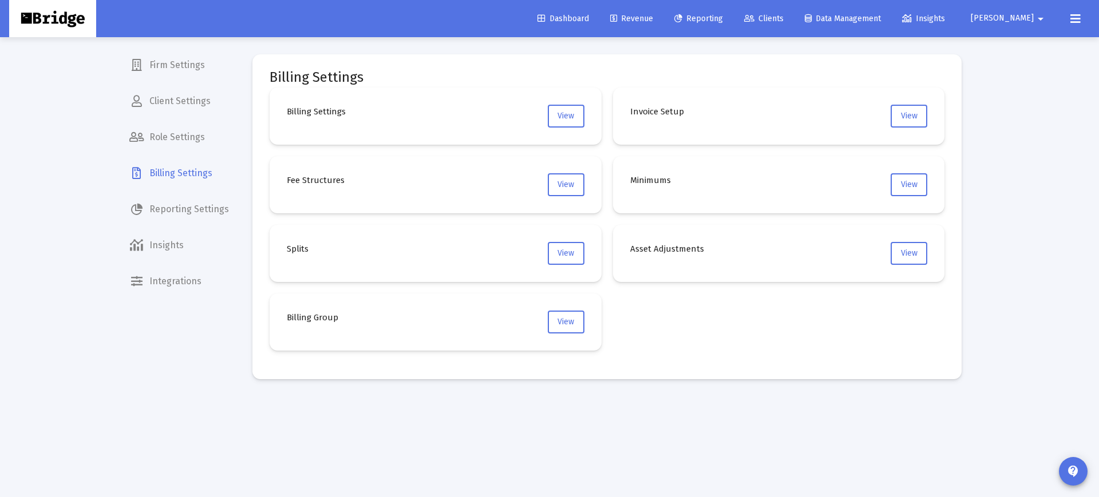
click at [181, 112] on span "Client Settings" at bounding box center [179, 101] width 118 height 27
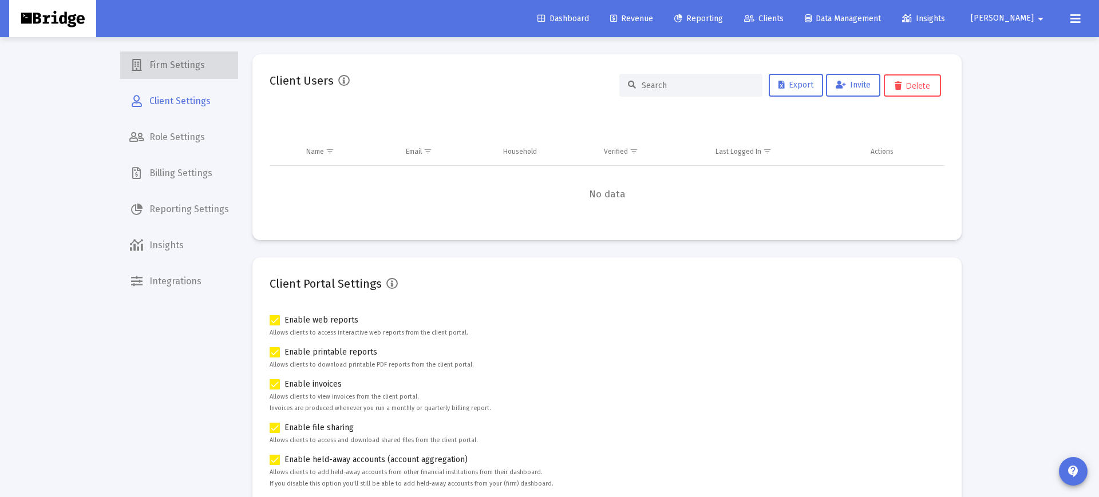
click at [180, 78] on span "Firm Settings" at bounding box center [179, 65] width 118 height 27
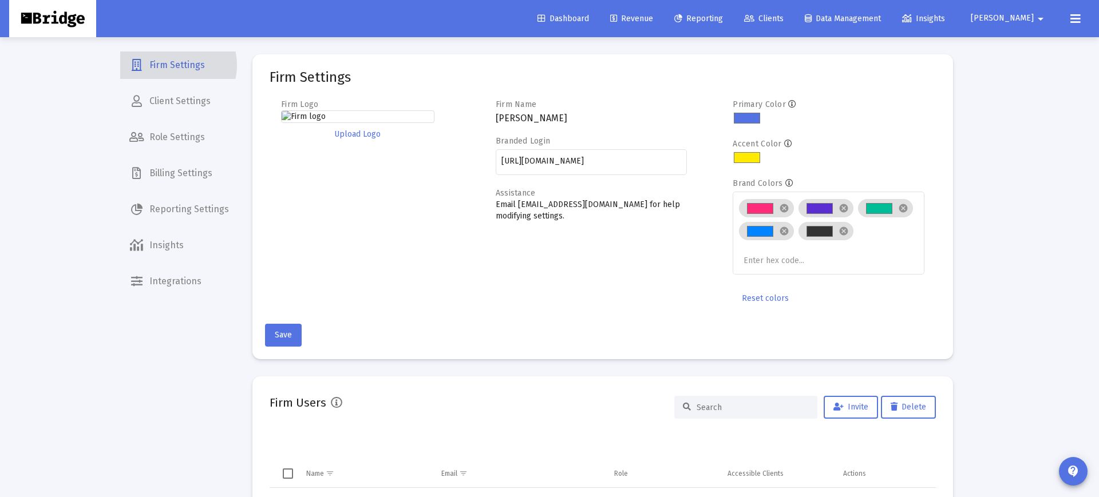
click at [174, 65] on span "Firm Settings" at bounding box center [179, 65] width 118 height 27
click at [438, 252] on div "Firm Logo Upload Logo" at bounding box center [377, 204] width 192 height 211
click at [524, 205] on p "Email [EMAIL_ADDRESS][DOMAIN_NAME] for help modifying settings." at bounding box center [592, 210] width 192 height 23
click at [526, 205] on p "Email [EMAIL_ADDRESS][DOMAIN_NAME] for help modifying settings." at bounding box center [592, 210] width 192 height 23
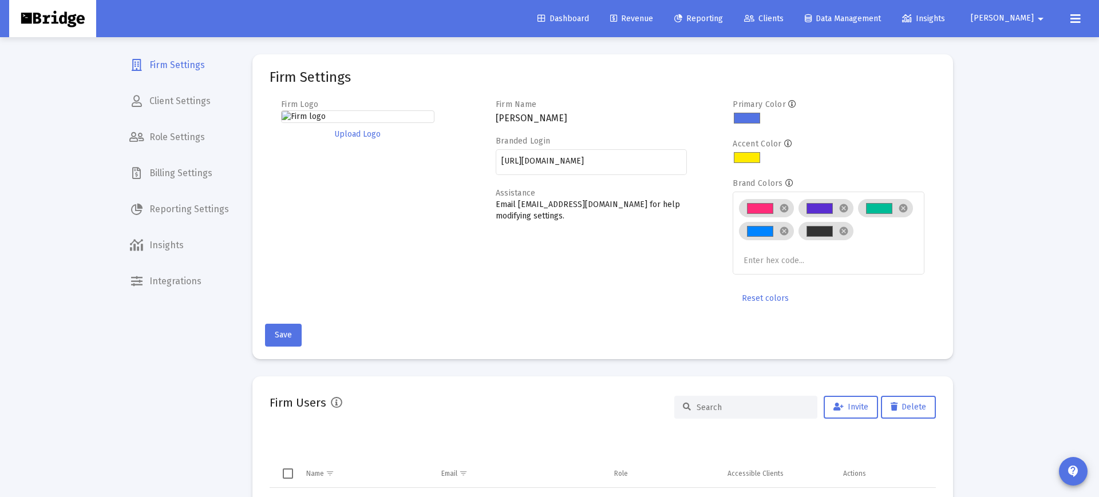
click at [560, 209] on p "Email [EMAIL_ADDRESS][DOMAIN_NAME] for help modifying settings." at bounding box center [592, 210] width 192 height 23
click at [589, 21] on span "Dashboard" at bounding box center [563, 19] width 52 height 10
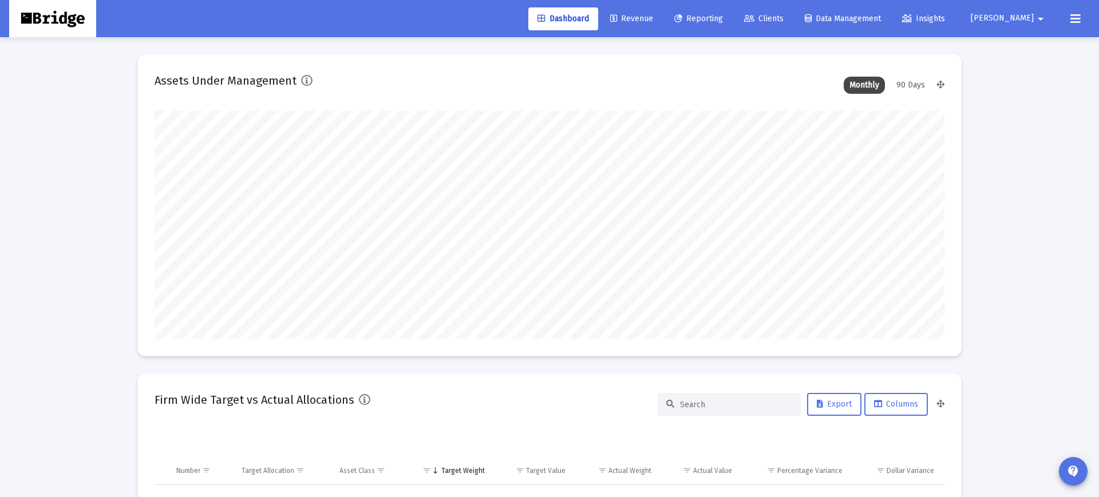
scroll to position [229, 369]
click at [1019, 23] on span "[PERSON_NAME]" at bounding box center [1002, 19] width 63 height 10
click at [1027, 42] on span "Settings" at bounding box center [1038, 48] width 34 height 27
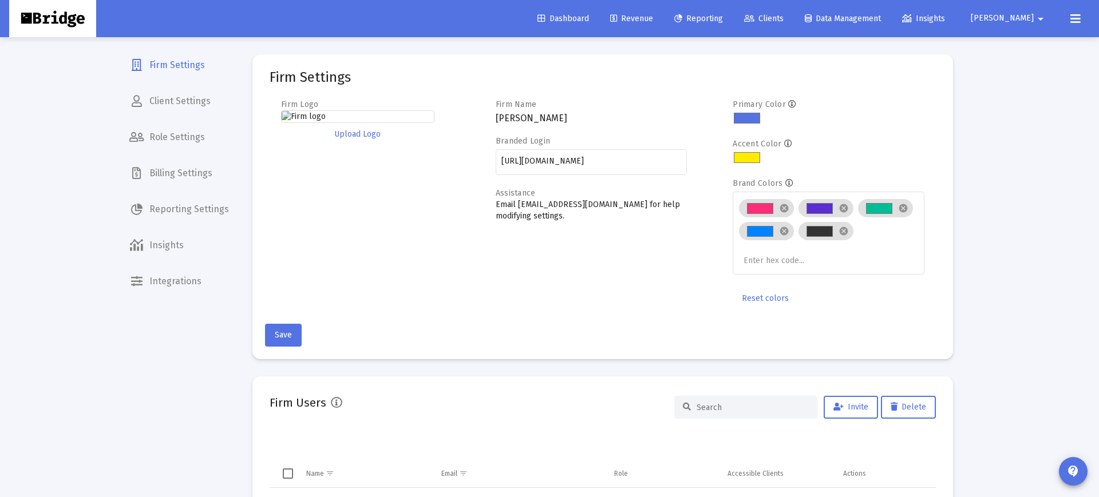
click at [1081, 21] on button at bounding box center [1075, 18] width 23 height 23
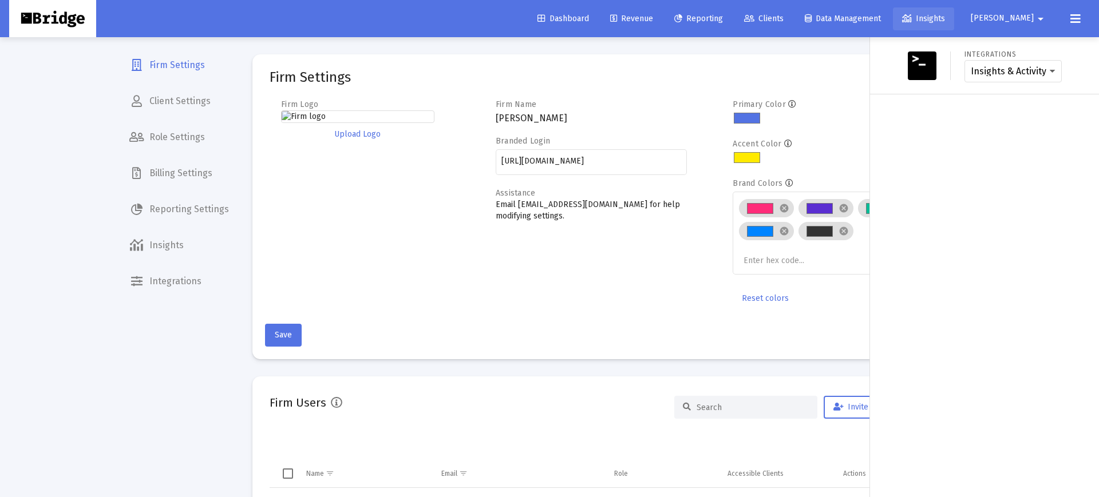
click at [945, 22] on span "Insights" at bounding box center [923, 19] width 43 height 10
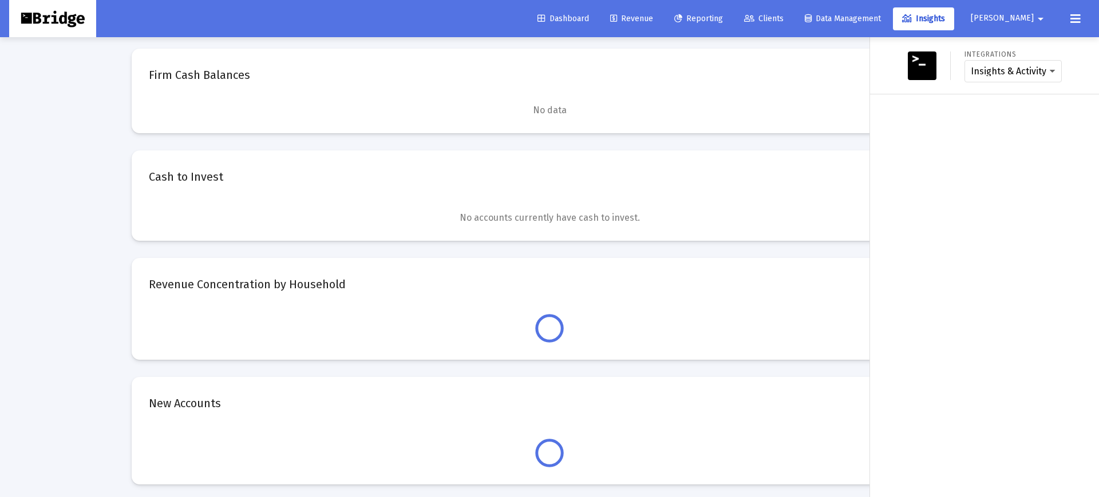
click at [877, 23] on link "Data Management" at bounding box center [842, 18] width 94 height 23
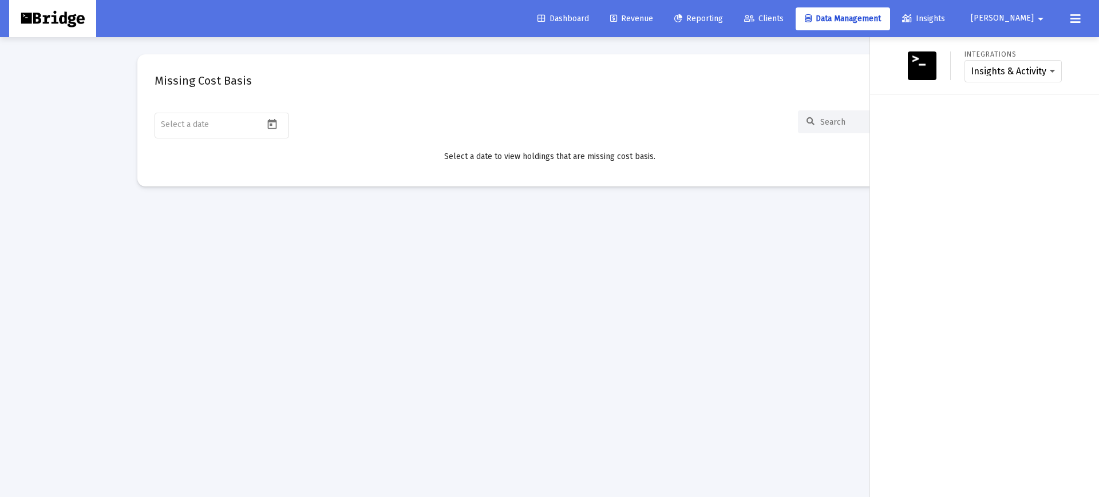
click at [783, 21] on span "Clients" at bounding box center [763, 19] width 39 height 10
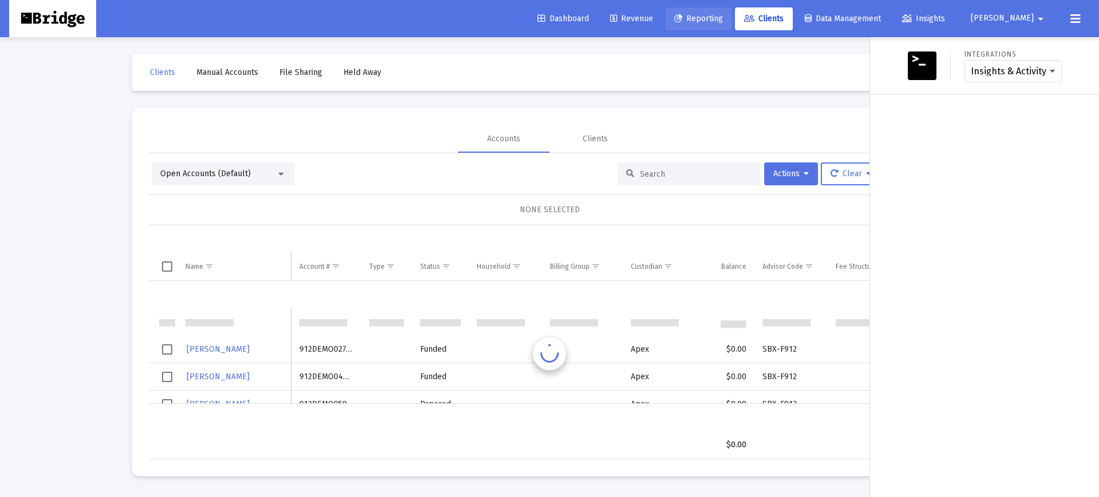
drag, startPoint x: 726, startPoint y: 23, endPoint x: 651, endPoint y: 18, distance: 74.5
click at [723, 23] on span "Reporting" at bounding box center [698, 19] width 49 height 10
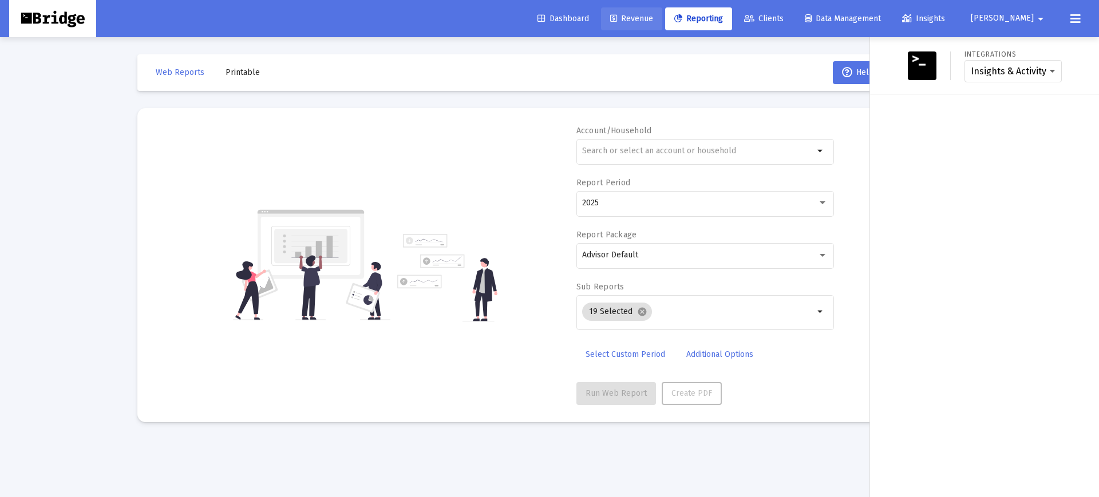
click at [651, 18] on span "Revenue" at bounding box center [631, 19] width 43 height 10
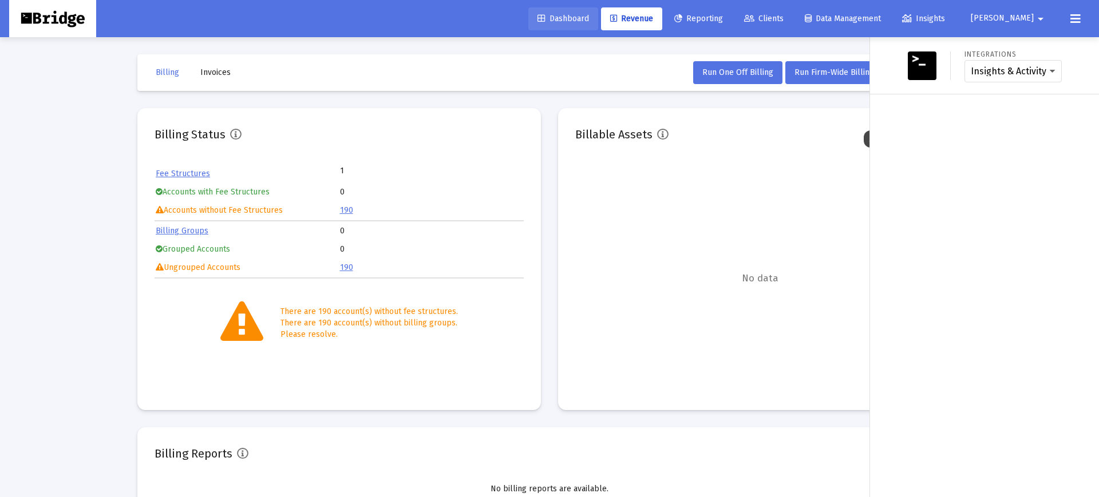
click at [589, 17] on span "Dashboard" at bounding box center [563, 19] width 52 height 10
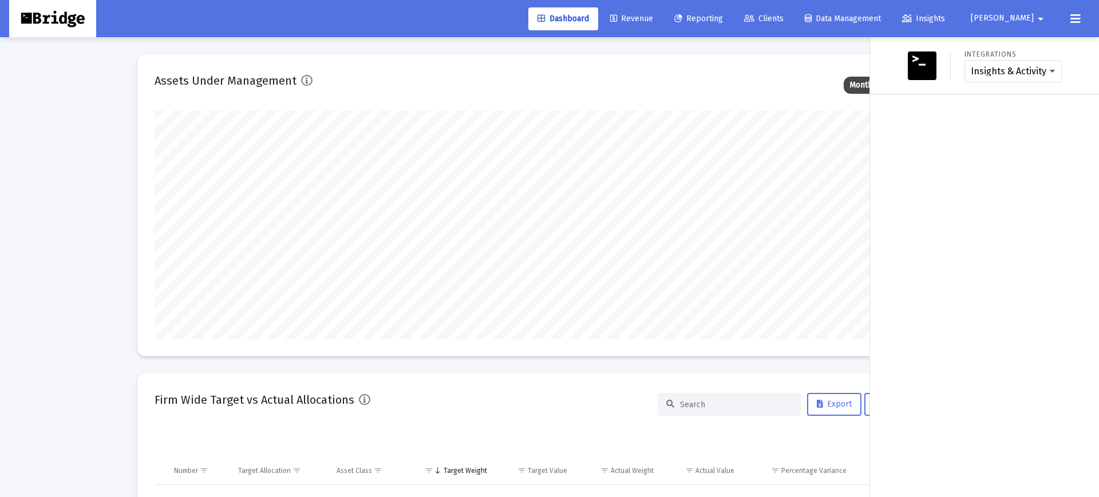
scroll to position [229, 425]
click at [617, 17] on icon at bounding box center [613, 19] width 7 height 8
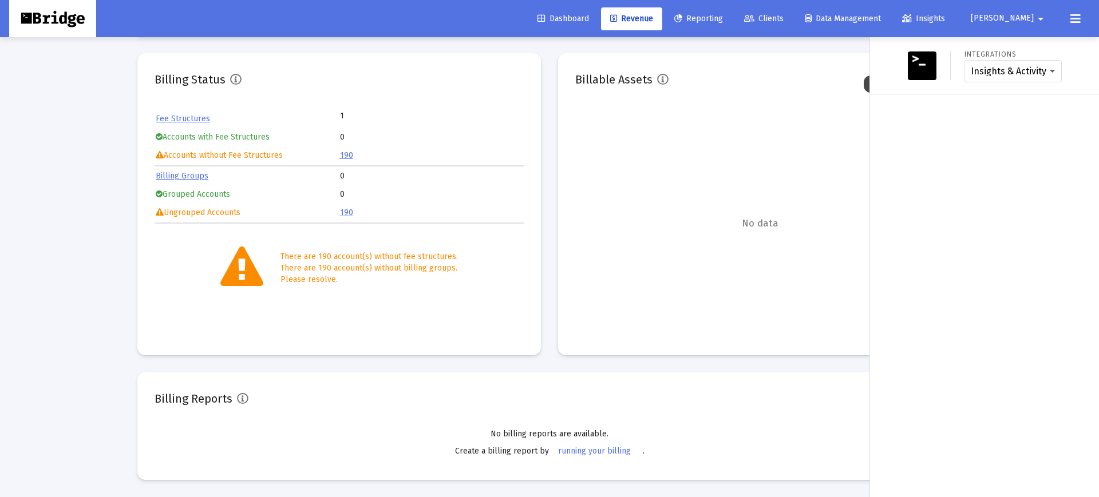
scroll to position [55, 0]
click at [345, 155] on div at bounding box center [549, 248] width 1099 height 497
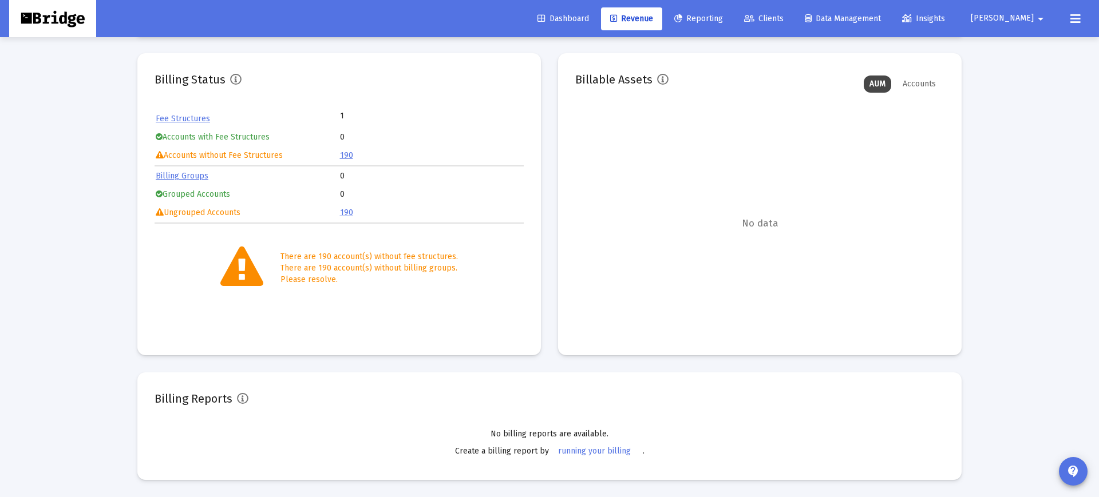
click at [347, 156] on link "190" at bounding box center [346, 156] width 13 height 10
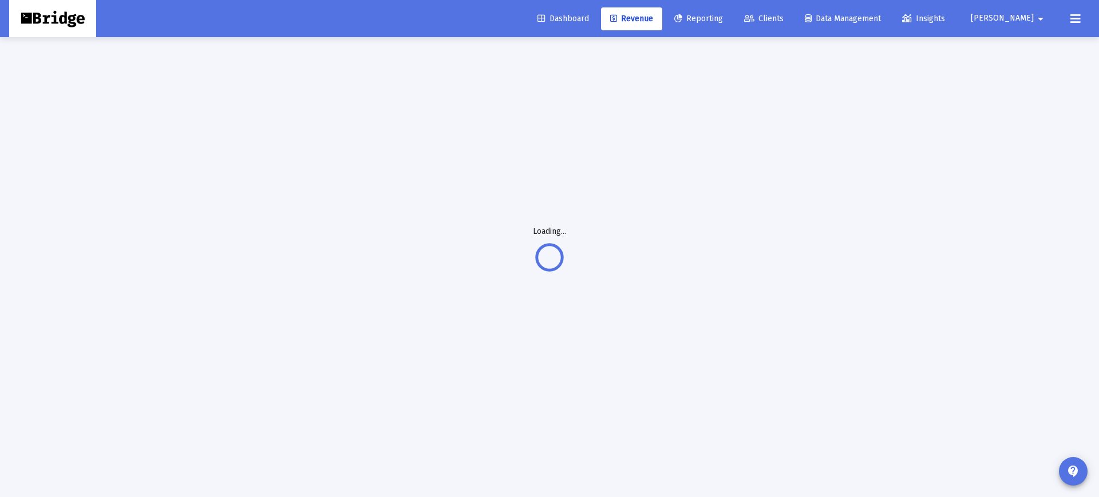
scroll to position [37, 0]
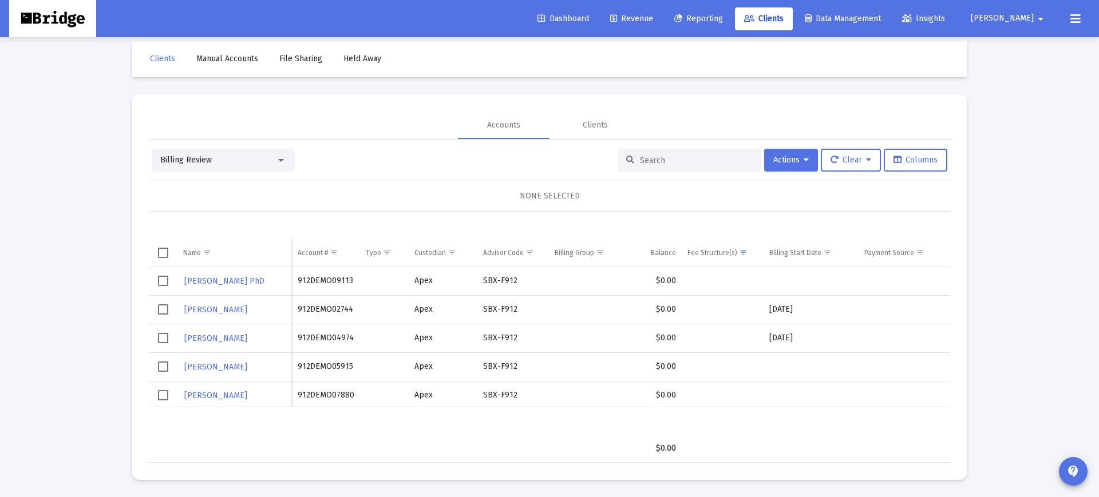
scroll to position [14, 0]
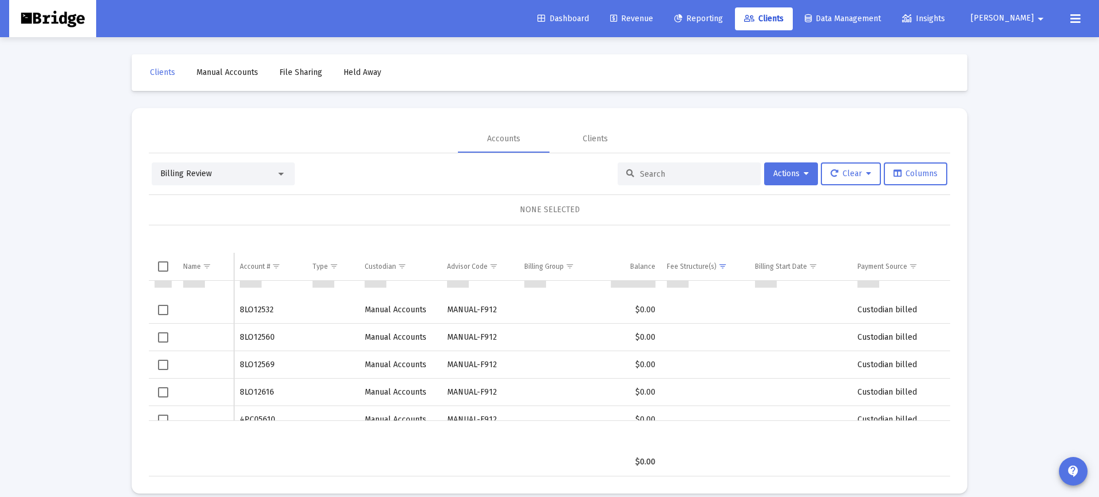
click at [182, 312] on td "Data grid" at bounding box center [205, 309] width 57 height 27
click at [184, 314] on button "Data grid" at bounding box center [184, 313] width 2 height 2
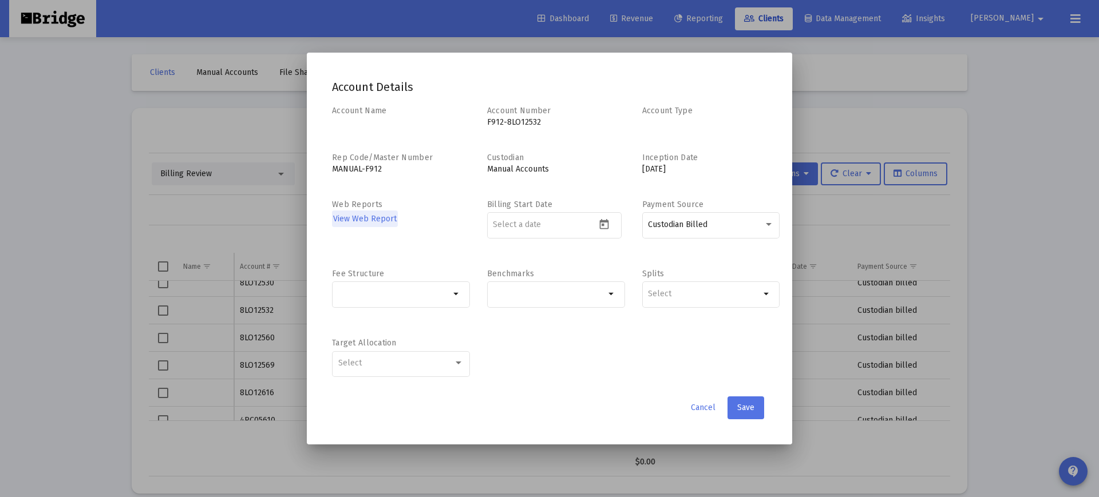
click at [227, 284] on div at bounding box center [549, 248] width 1099 height 497
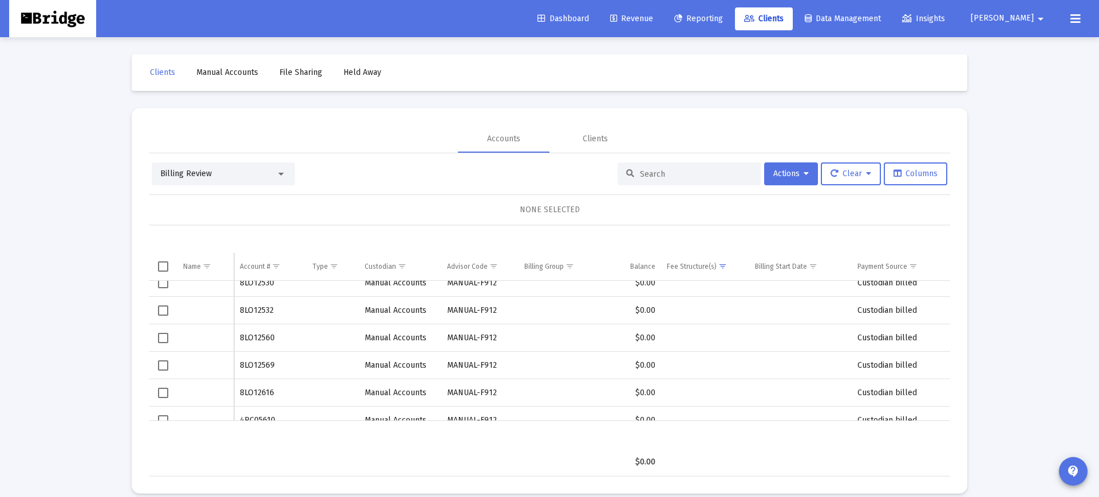
click at [185, 339] on div "Data grid" at bounding box center [205, 337] width 45 height 11
click at [183, 339] on td "Data grid" at bounding box center [205, 337] width 57 height 27
click at [187, 339] on div "Data grid" at bounding box center [205, 337] width 45 height 11
click at [177, 338] on td "Data grid" at bounding box center [163, 337] width 29 height 27
click at [166, 339] on span "Select row" at bounding box center [163, 338] width 10 height 10
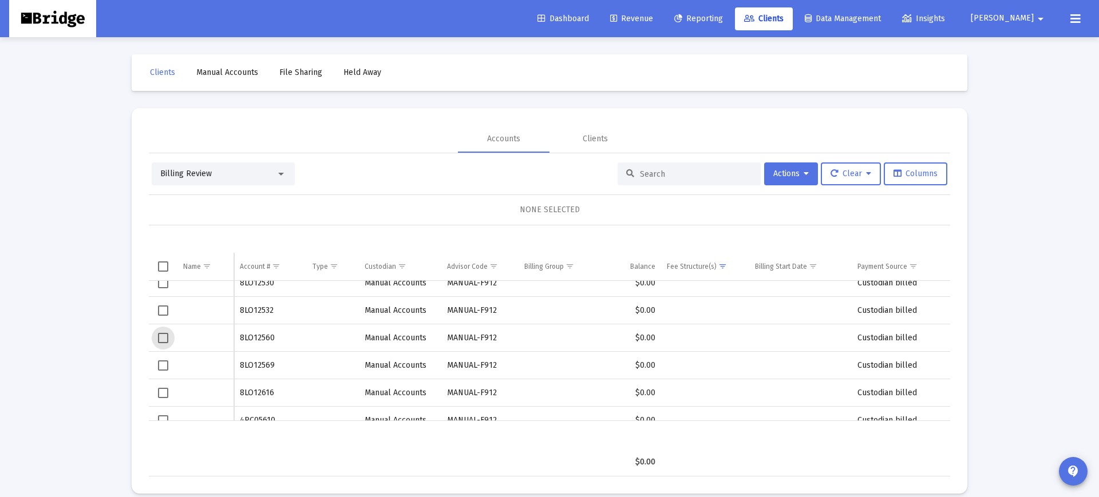
click at [183, 339] on button "Data grid" at bounding box center [184, 340] width 2 height 2
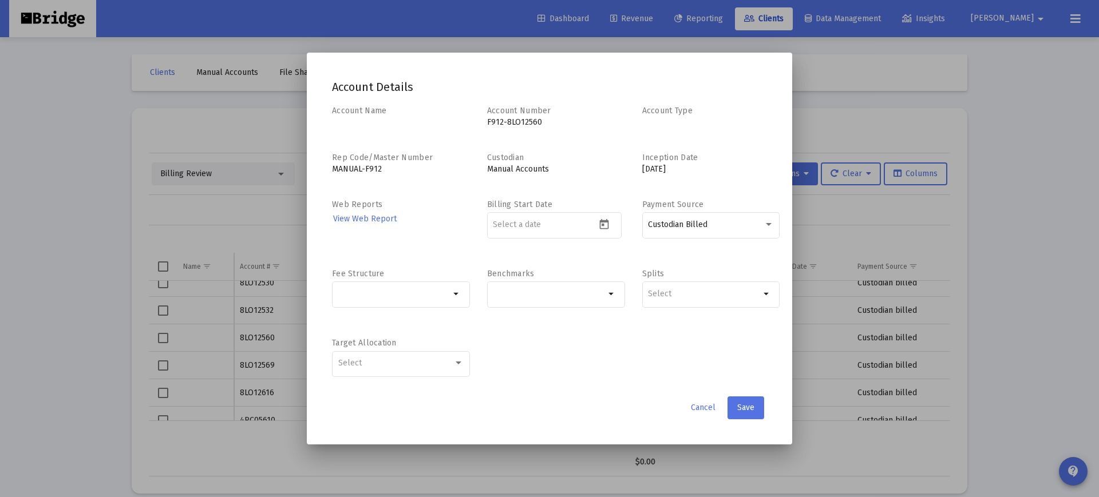
click at [387, 219] on span "View Web Report" at bounding box center [365, 219] width 64 height 10
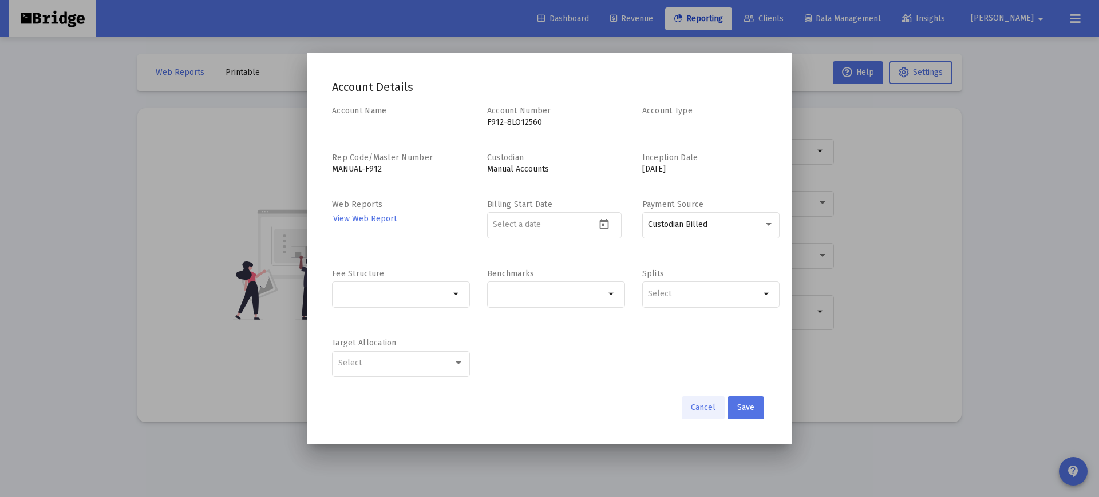
click at [707, 402] on button "Cancel" at bounding box center [703, 408] width 43 height 23
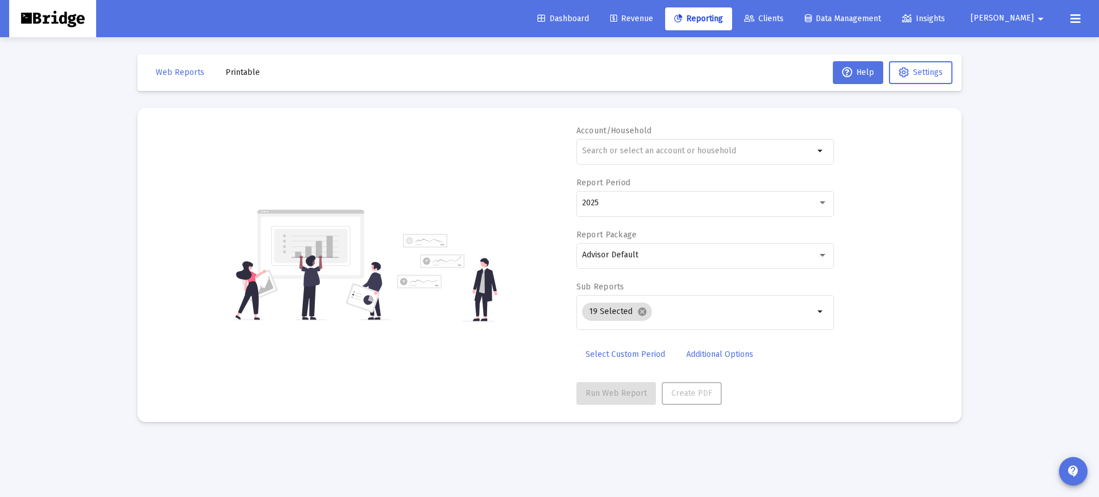
click at [678, 133] on div "Account/Household arrow_drop_down" at bounding box center [705, 151] width 258 height 52
drag, startPoint x: 686, startPoint y: 143, endPoint x: 678, endPoint y: 162, distance: 20.7
click at [686, 143] on div at bounding box center [698, 151] width 232 height 28
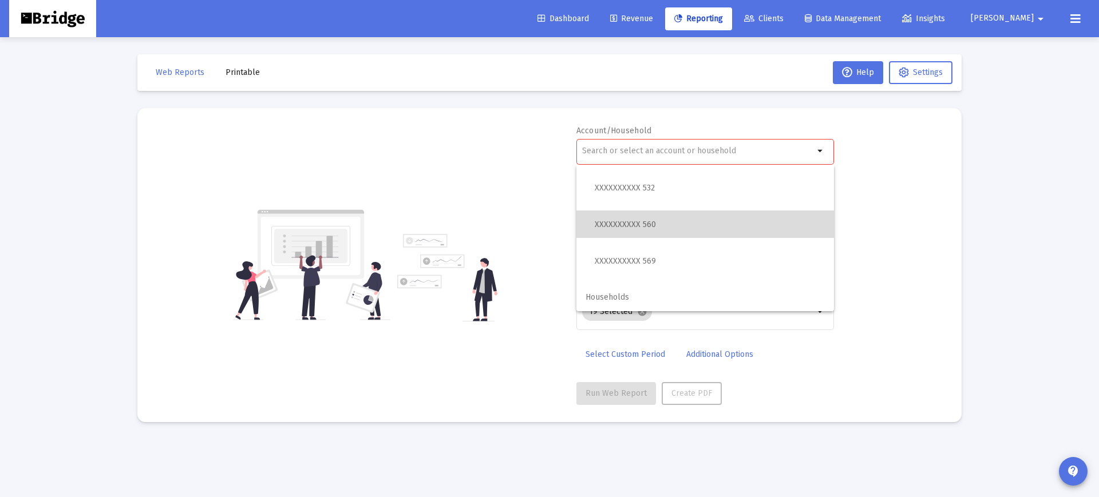
click at [658, 224] on span "XXXXXXXXXX 560" at bounding box center [710, 224] width 230 height 14
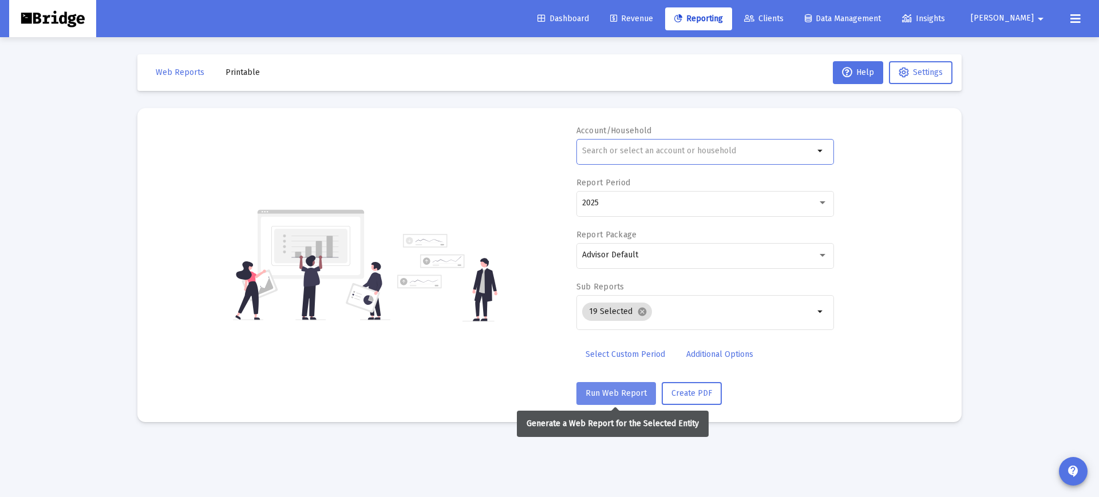
click at [622, 399] on button "Run Web Report" at bounding box center [616, 393] width 80 height 23
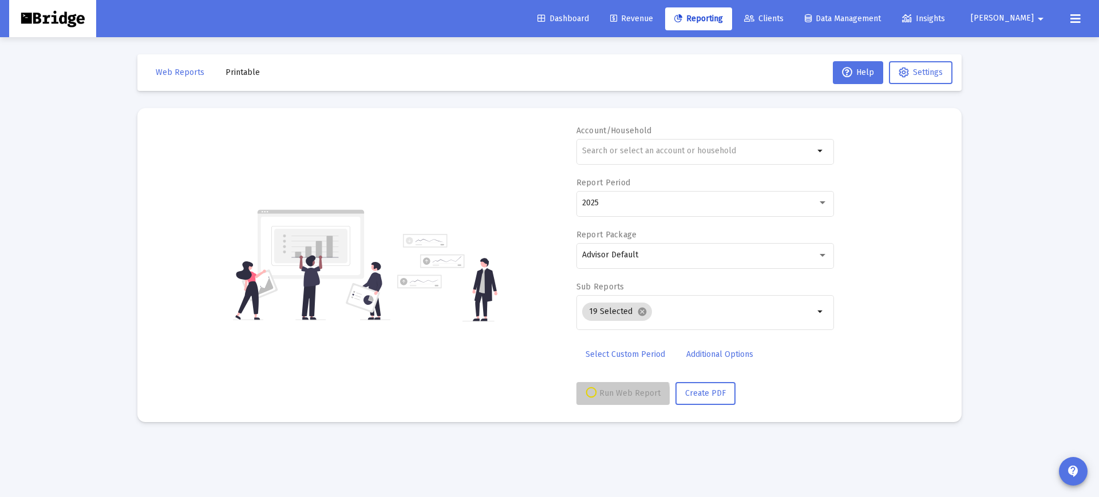
select select "View 1 month"
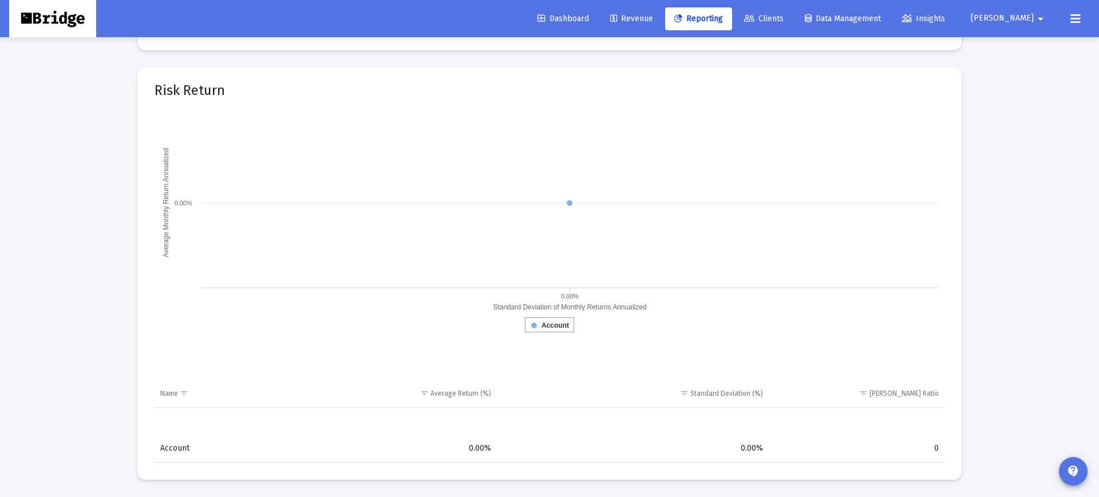
scroll to position [5393, 0]
click at [569, 202] on icon at bounding box center [569, 203] width 8 height 8
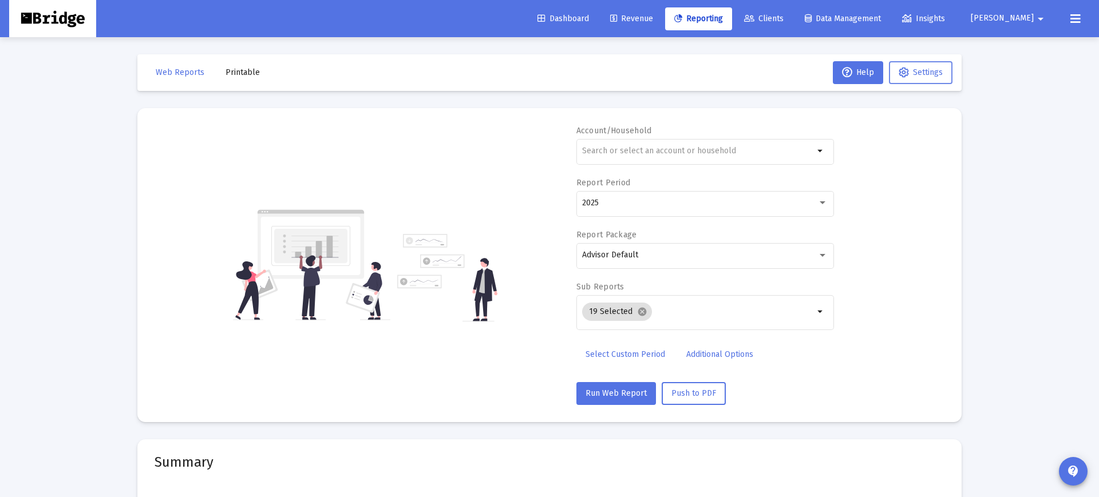
scroll to position [2, 0]
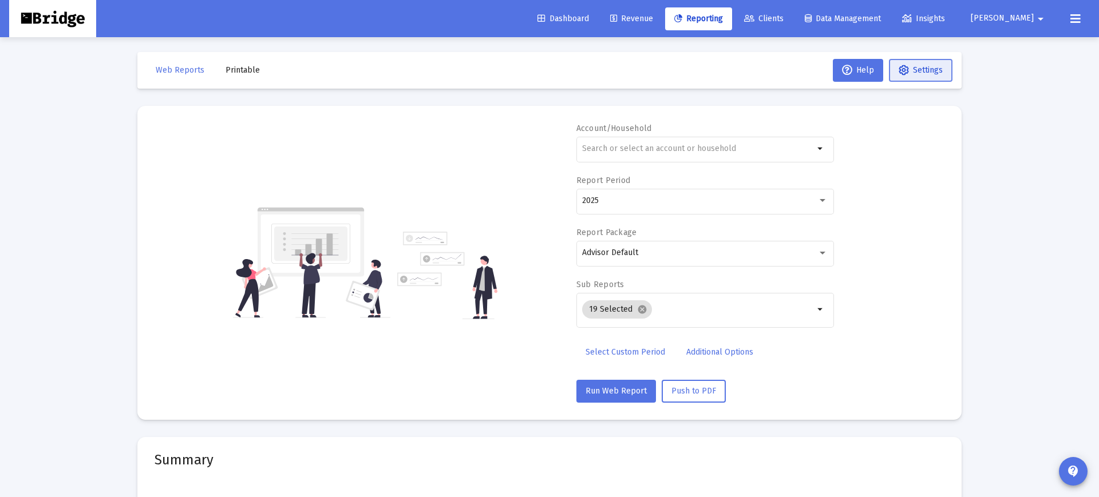
click at [923, 78] on button "Settings" at bounding box center [921, 70] width 64 height 23
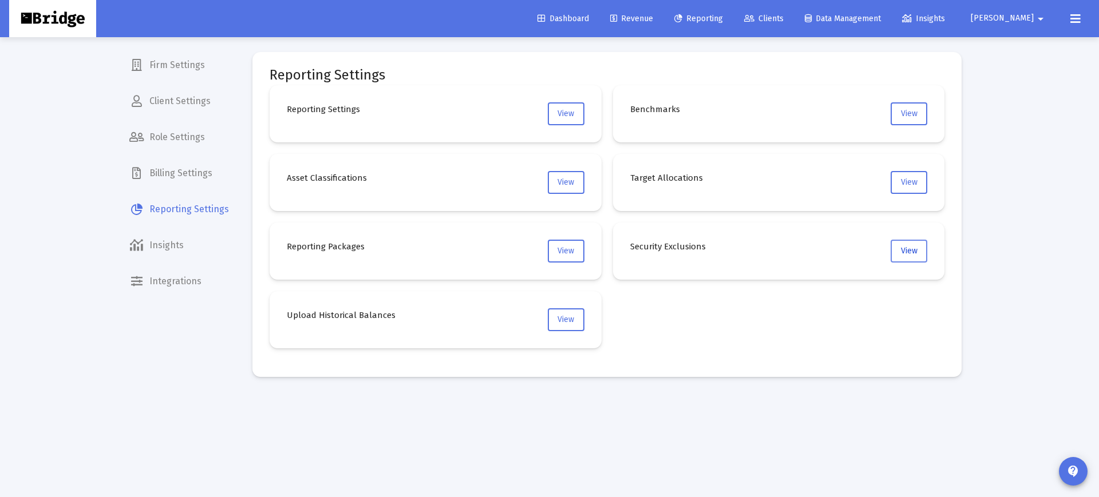
click at [917, 256] on button "View" at bounding box center [908, 251] width 37 height 23
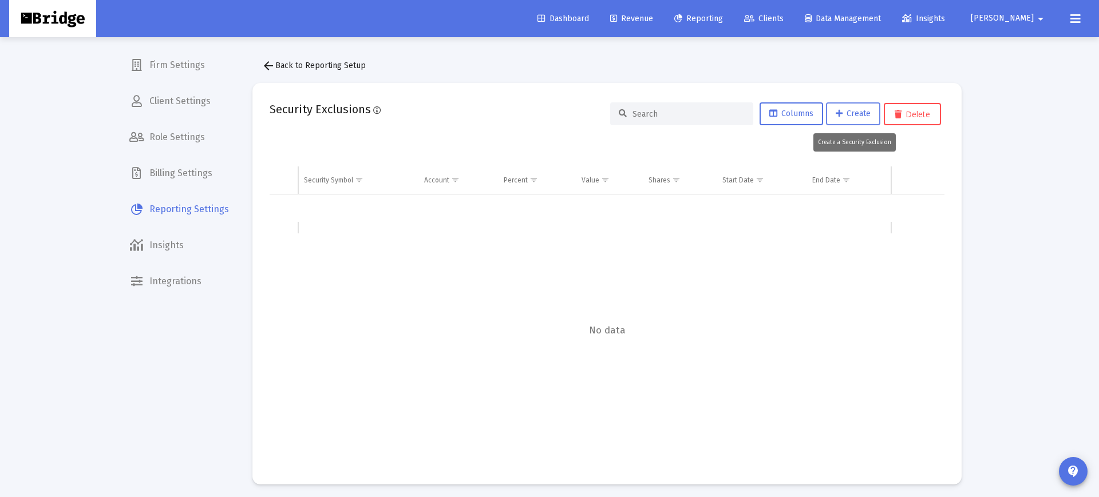
click at [845, 111] on span "Create" at bounding box center [853, 114] width 35 height 10
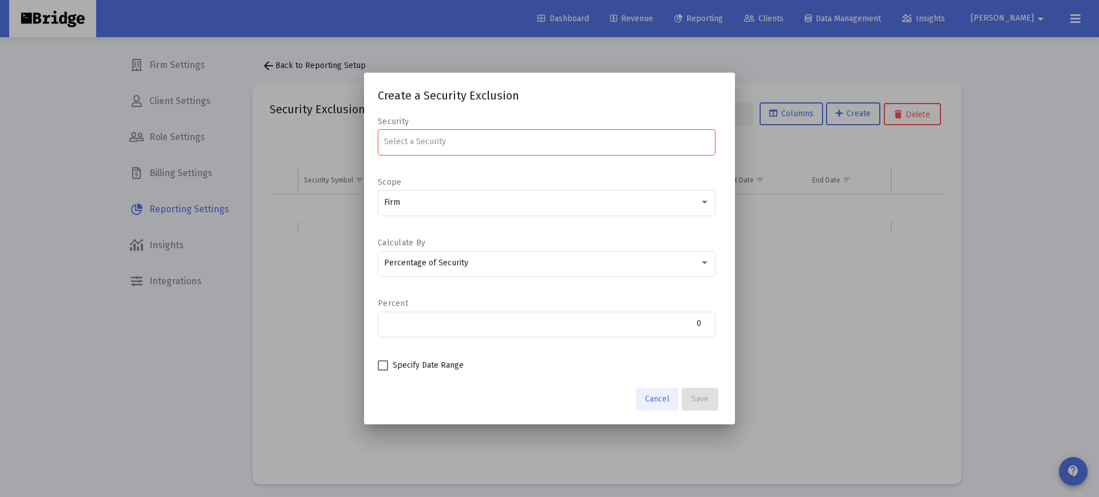
click at [655, 401] on span "Cancel" at bounding box center [657, 399] width 25 height 10
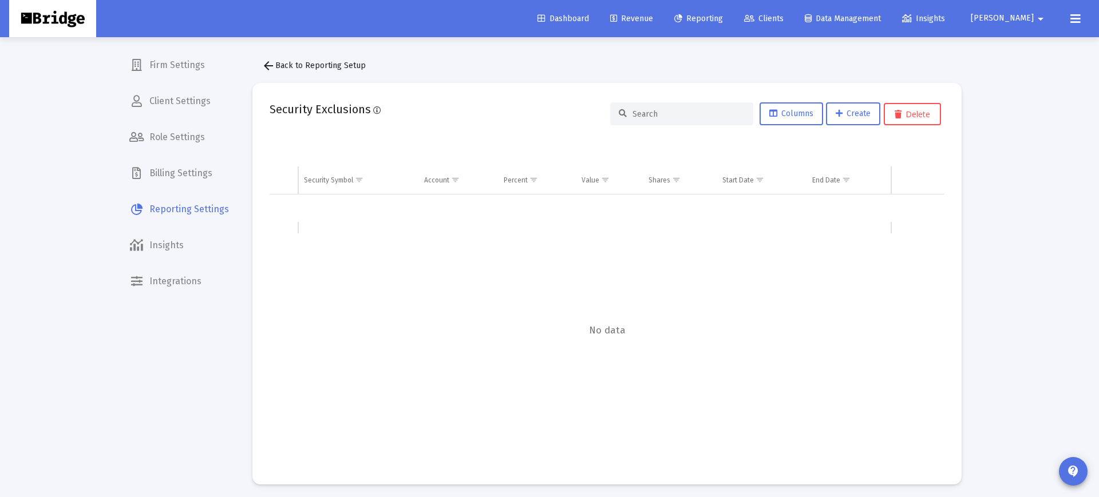
click at [1024, 17] on span "[PERSON_NAME]" at bounding box center [1002, 19] width 63 height 10
drag, startPoint x: 1015, startPoint y: 50, endPoint x: 926, endPoint y: 74, distance: 92.1
click at [1015, 50] on icon at bounding box center [1010, 48] width 10 height 10
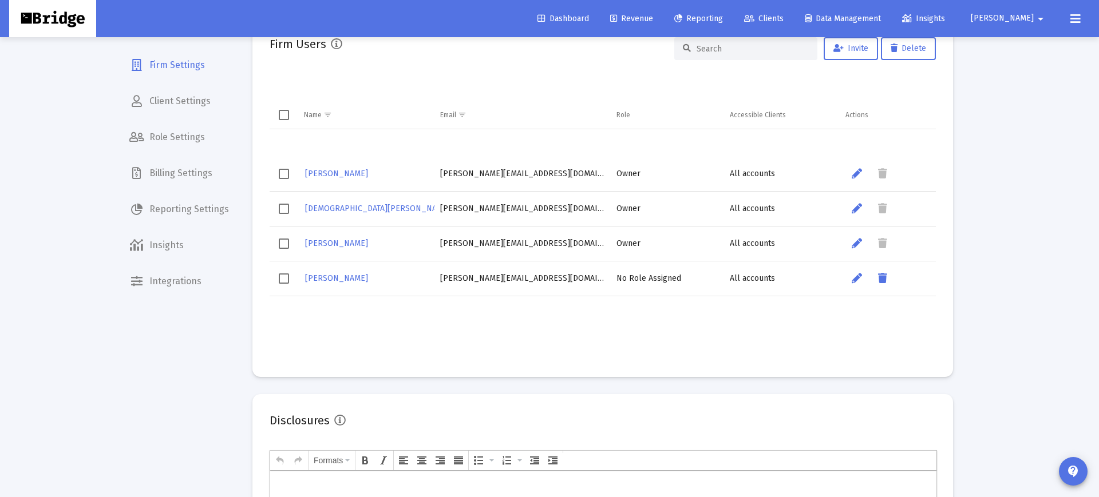
scroll to position [266, 0]
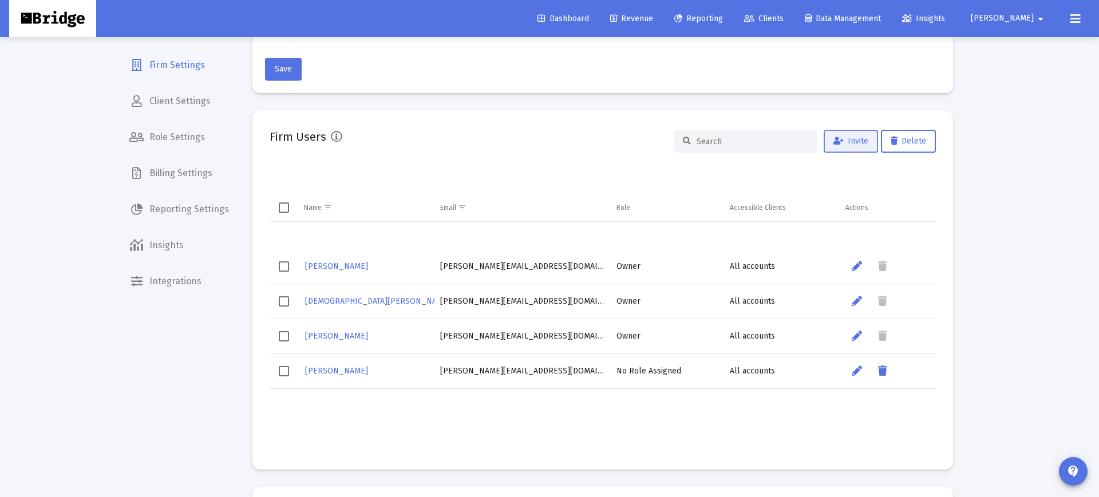
click at [842, 136] on span "Invite" at bounding box center [850, 141] width 35 height 10
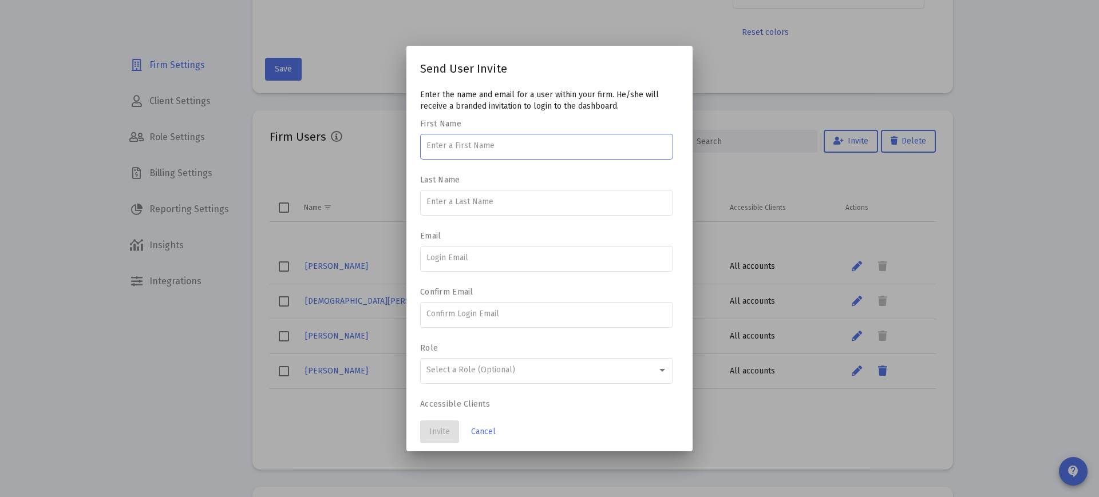
drag, startPoint x: 486, startPoint y: 435, endPoint x: 497, endPoint y: 434, distance: 10.4
click at [487, 435] on span "Cancel" at bounding box center [483, 432] width 25 height 10
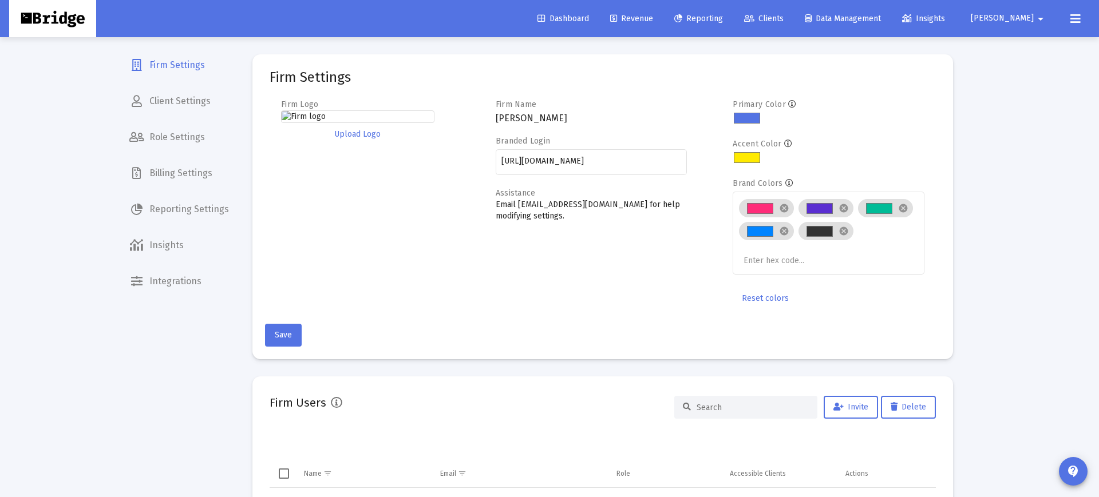
scroll to position [266, 0]
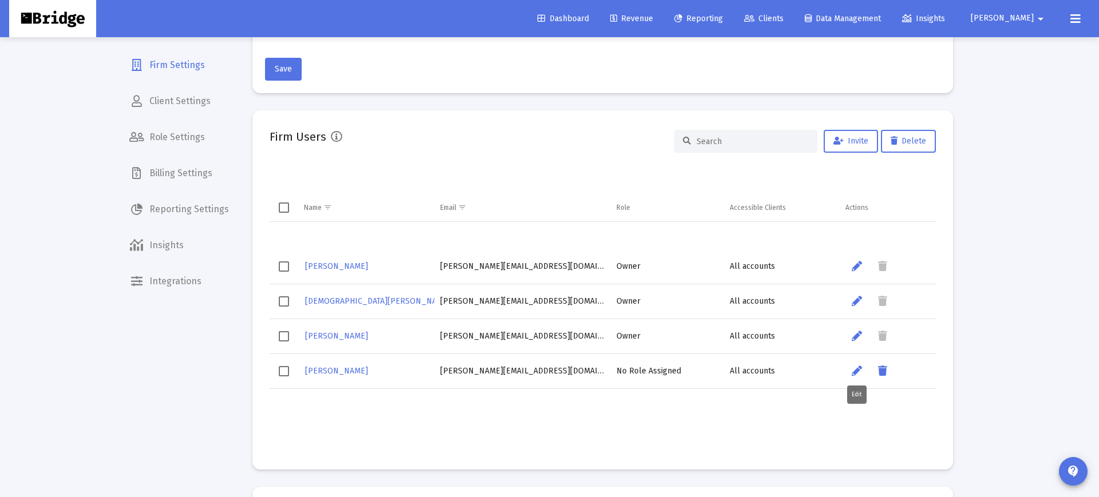
click at [856, 370] on icon "Data grid" at bounding box center [857, 372] width 10 height 14
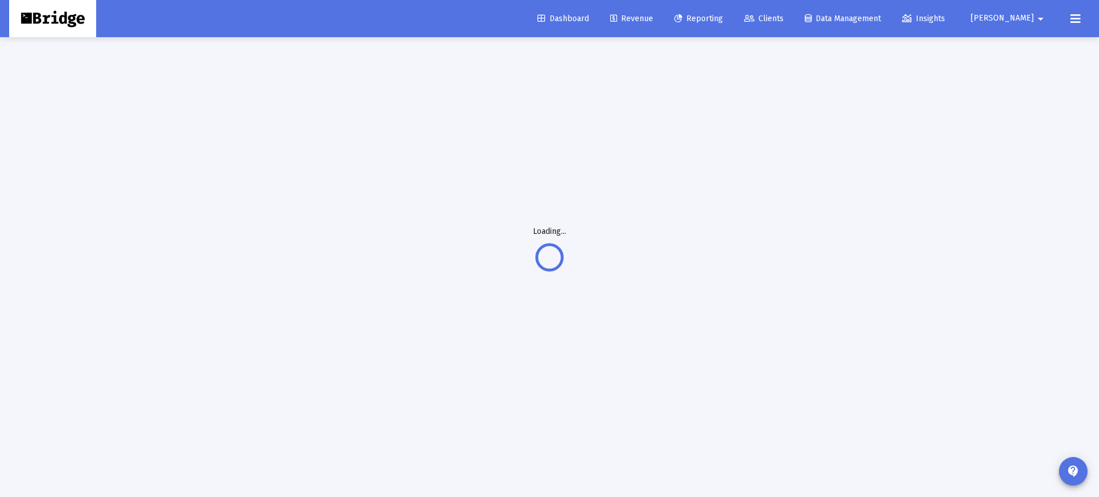
scroll to position [37, 0]
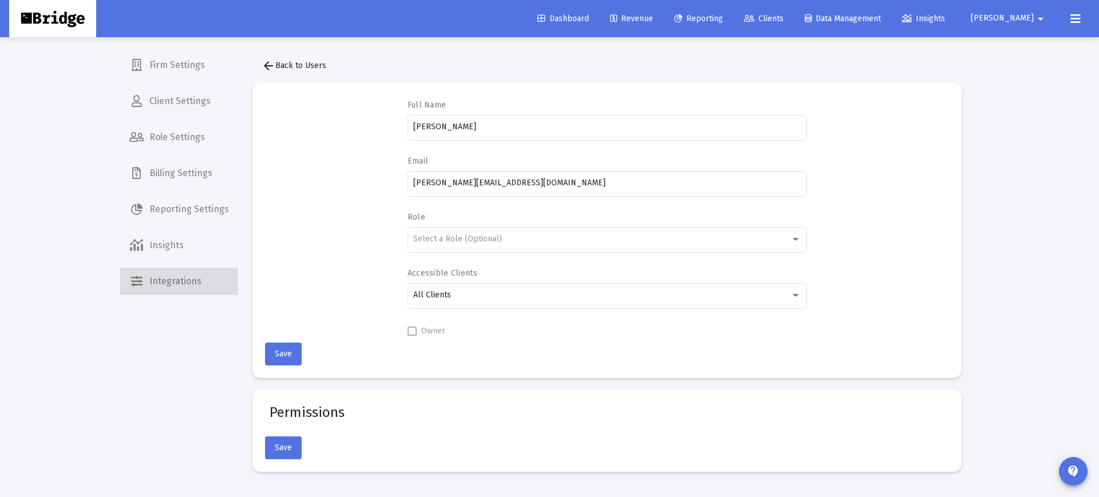
click at [187, 280] on span "Integrations" at bounding box center [179, 281] width 118 height 27
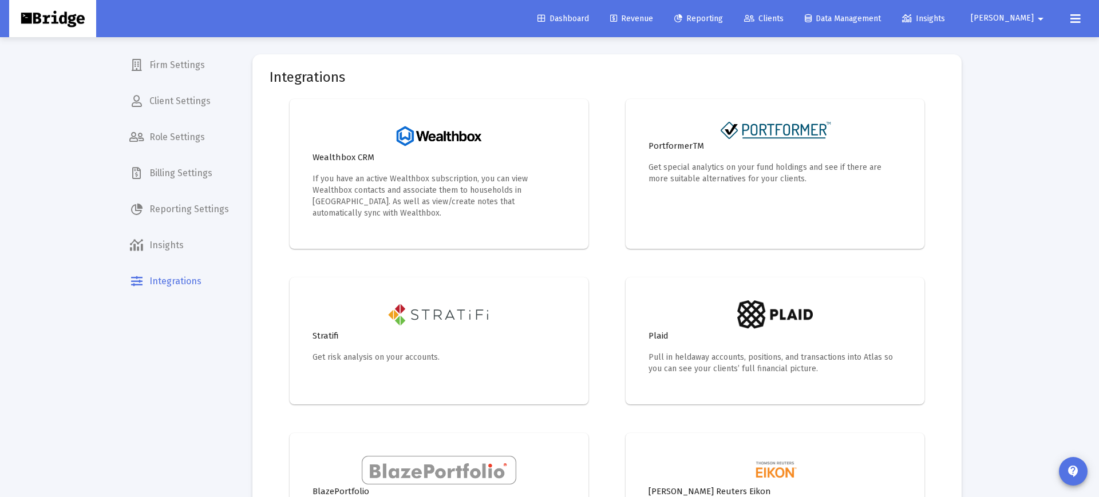
click at [164, 69] on span "Firm Settings" at bounding box center [179, 65] width 118 height 27
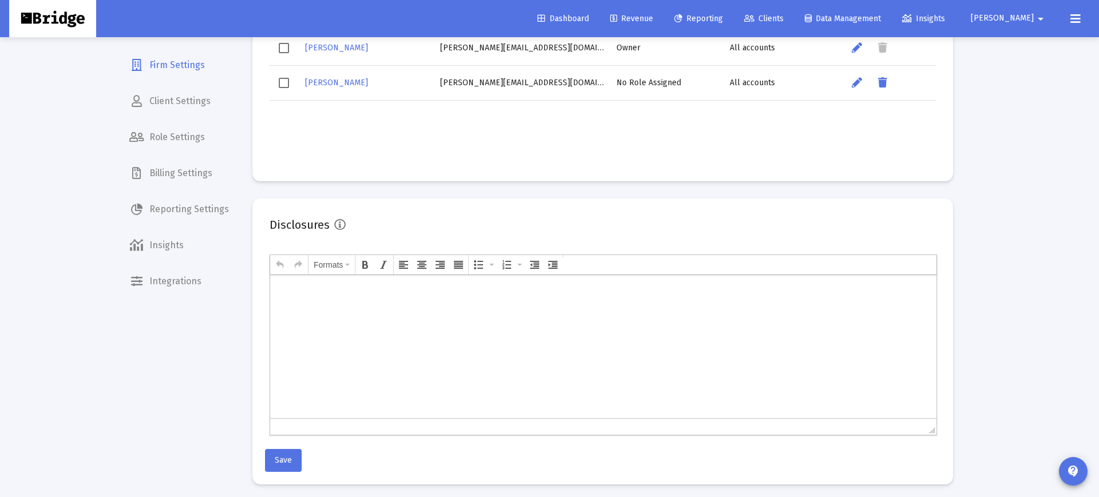
scroll to position [554, 0]
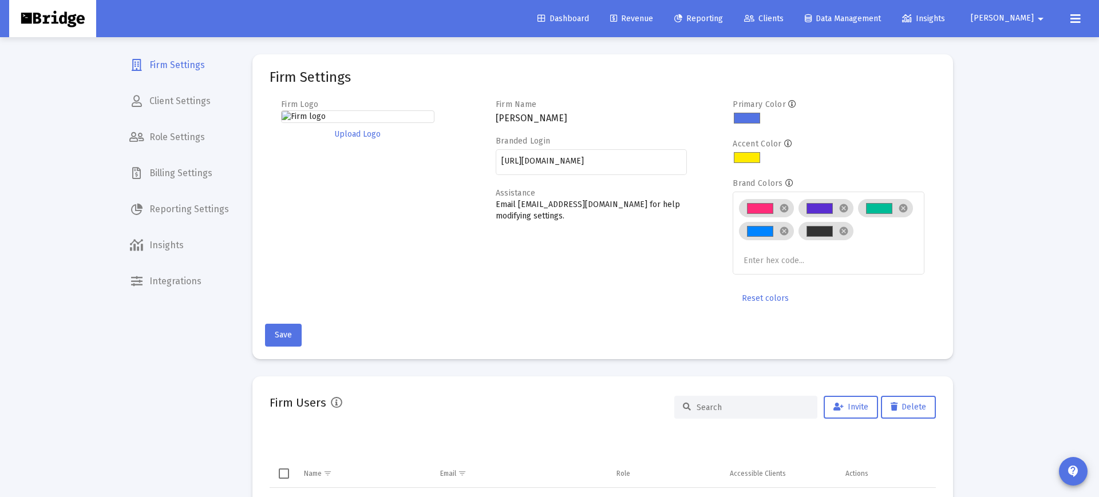
scroll to position [0, 0]
click at [357, 123] on img at bounding box center [357, 116] width 153 height 13
click at [338, 216] on div "Firm Logo Upload Logo" at bounding box center [377, 204] width 192 height 211
drag, startPoint x: 503, startPoint y: 207, endPoint x: 539, endPoint y: 217, distance: 37.1
click at [539, 217] on p "Email [EMAIL_ADDRESS][DOMAIN_NAME] for help modifying settings." at bounding box center [592, 210] width 192 height 23
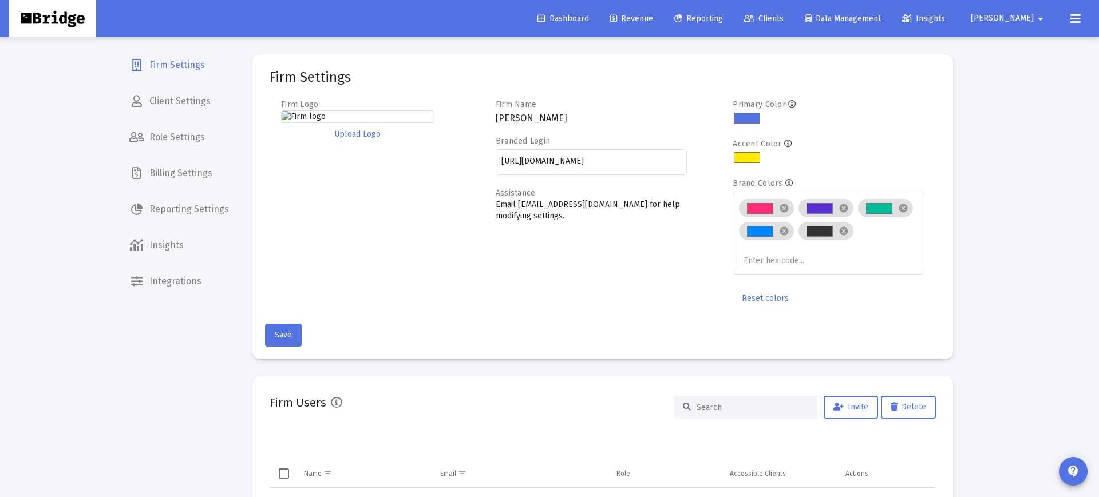
click at [539, 218] on p "Email [EMAIL_ADDRESS][DOMAIN_NAME] for help modifying settings." at bounding box center [592, 210] width 192 height 23
drag, startPoint x: 537, startPoint y: 219, endPoint x: 473, endPoint y: 202, distance: 65.7
click at [473, 202] on div "Firm Logo Upload Logo Firm Name [PERSON_NAME] Branded Login [URL][DOMAIN_NAME] …" at bounding box center [603, 204] width 666 height 211
click at [530, 216] on p "Email [EMAIL_ADDRESS][DOMAIN_NAME] for help modifying settings." at bounding box center [592, 210] width 192 height 23
drag, startPoint x: 537, startPoint y: 219, endPoint x: 489, endPoint y: 205, distance: 50.0
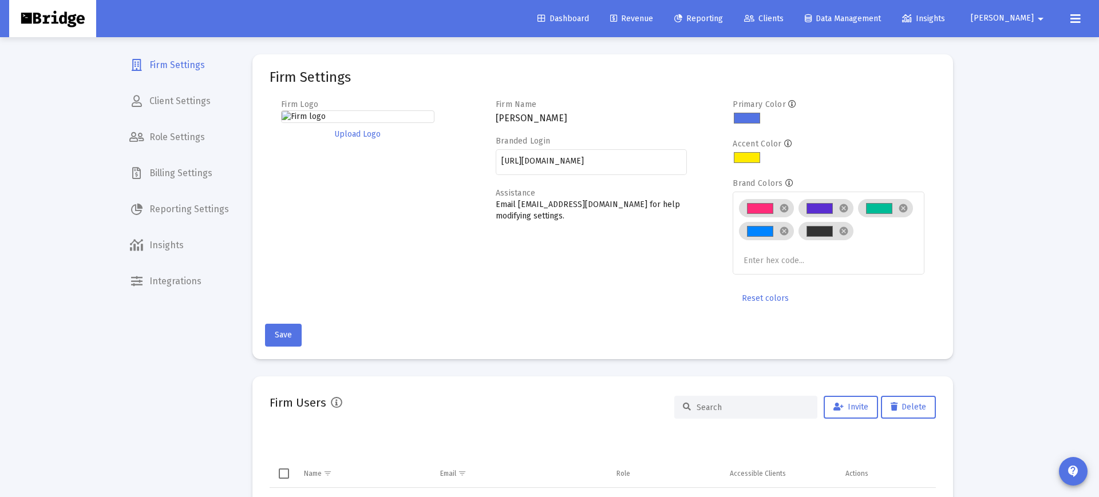
click at [489, 205] on div "Firm Logo Upload Logo Firm Name [PERSON_NAME] Branded Login [URL][DOMAIN_NAME] …" at bounding box center [603, 204] width 666 height 211
click at [544, 221] on p "Email [EMAIL_ADDRESS][DOMAIN_NAME] for help modifying settings." at bounding box center [592, 210] width 192 height 23
click at [783, 15] on span "Clients" at bounding box center [763, 19] width 39 height 10
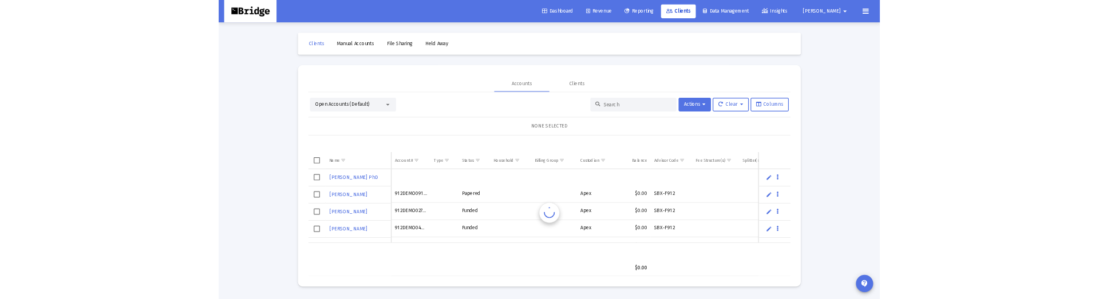
scroll to position [27, 0]
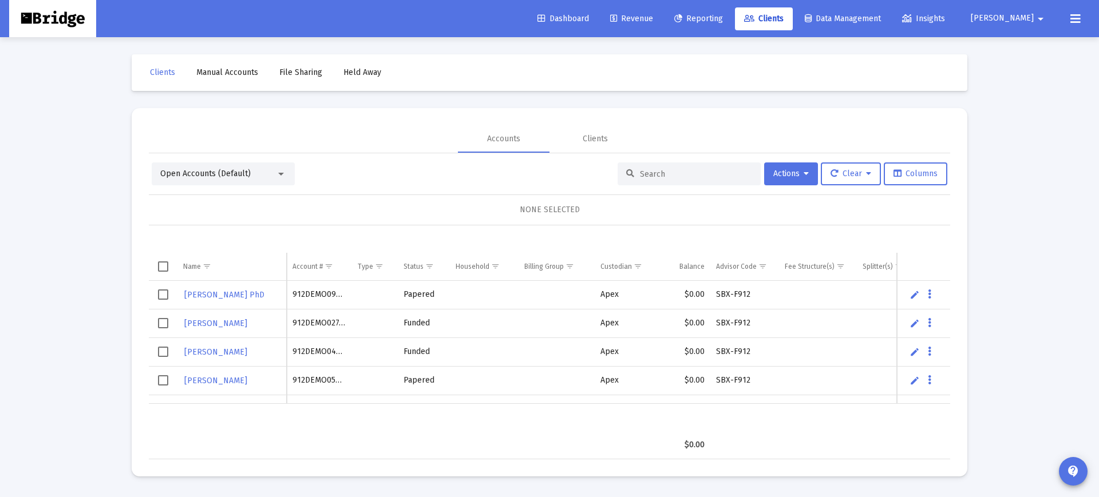
click at [305, 220] on div "NONE SELECTED" at bounding box center [549, 210] width 801 height 31
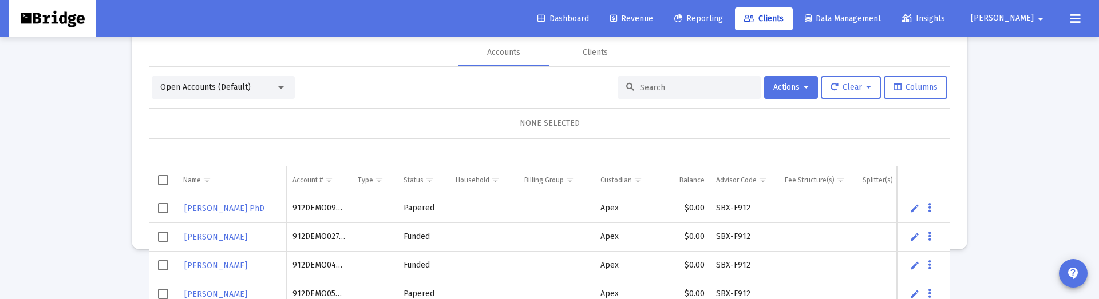
scroll to position [86, 0]
click at [655, 92] on input at bounding box center [696, 89] width 112 height 10
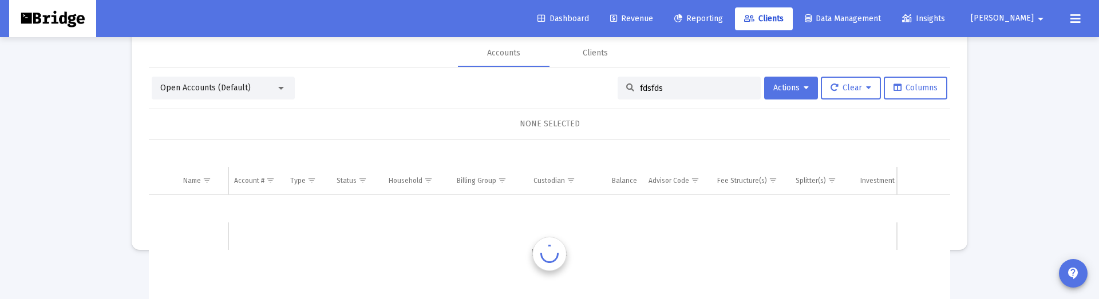
scroll to position [0, 0]
type input "f"
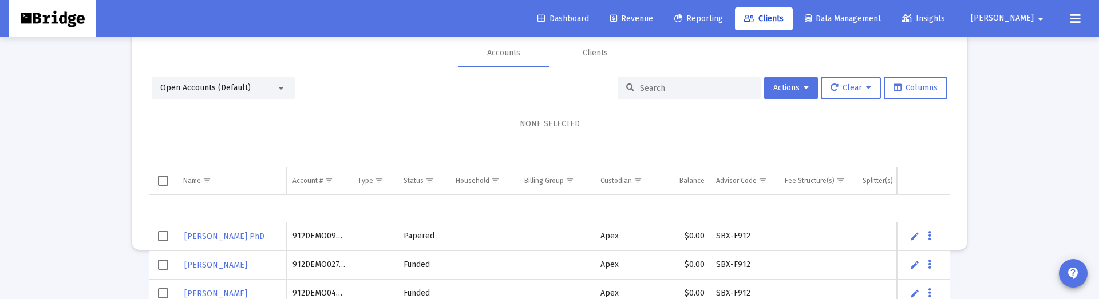
click at [240, 90] on span "Open Accounts (Default)" at bounding box center [205, 88] width 90 height 10
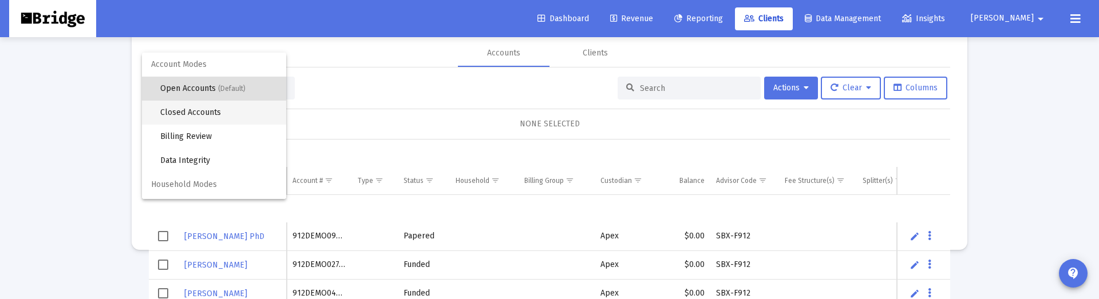
click at [214, 112] on span "Closed Accounts" at bounding box center [218, 113] width 117 height 24
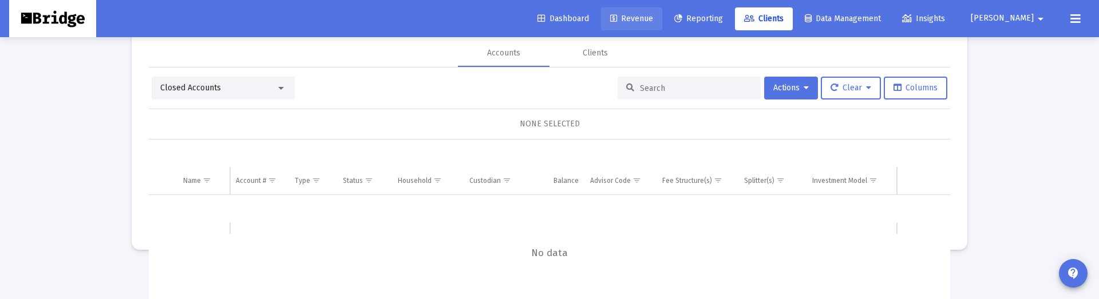
drag, startPoint x: 651, startPoint y: 15, endPoint x: 638, endPoint y: 18, distance: 12.8
click at [651, 15] on span "Revenue" at bounding box center [631, 19] width 43 height 10
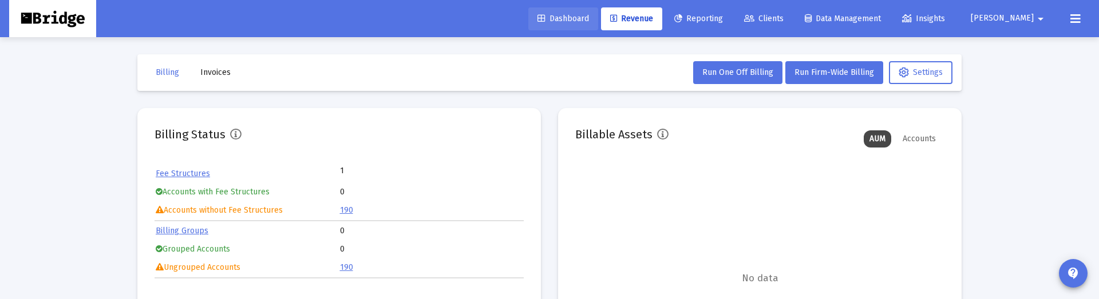
click at [575, 20] on span "Dashboard" at bounding box center [563, 19] width 52 height 10
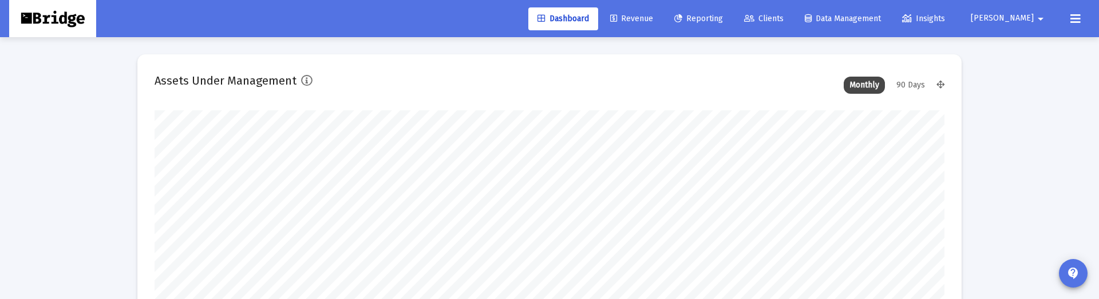
scroll to position [229, 425]
